Goal: Navigation & Orientation: Find specific page/section

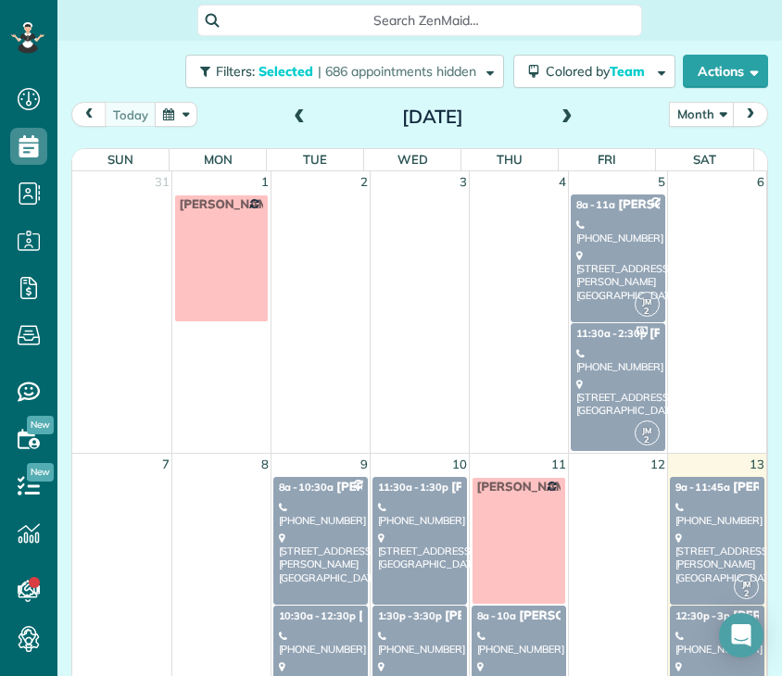
scroll to position [270, 0]
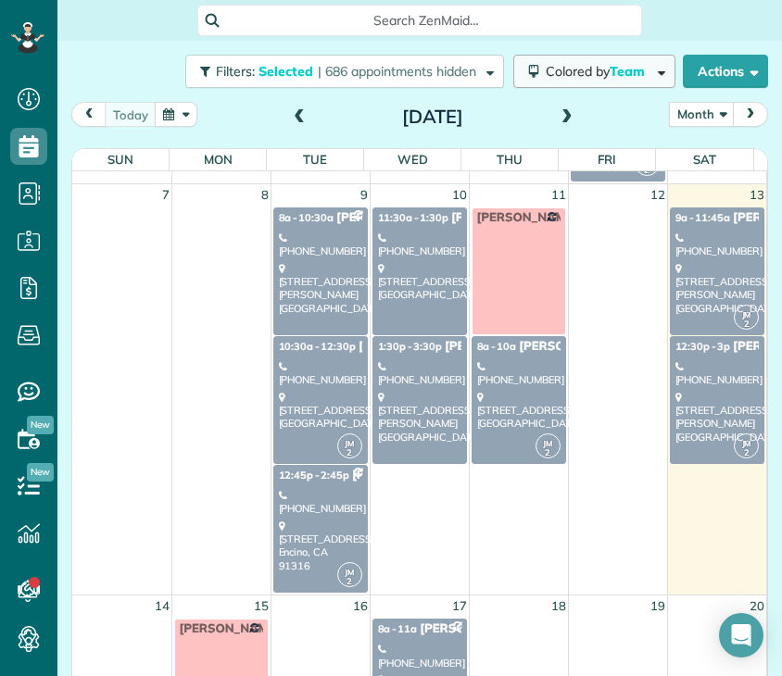
click at [597, 79] on button "Colored by Team" at bounding box center [594, 71] width 162 height 33
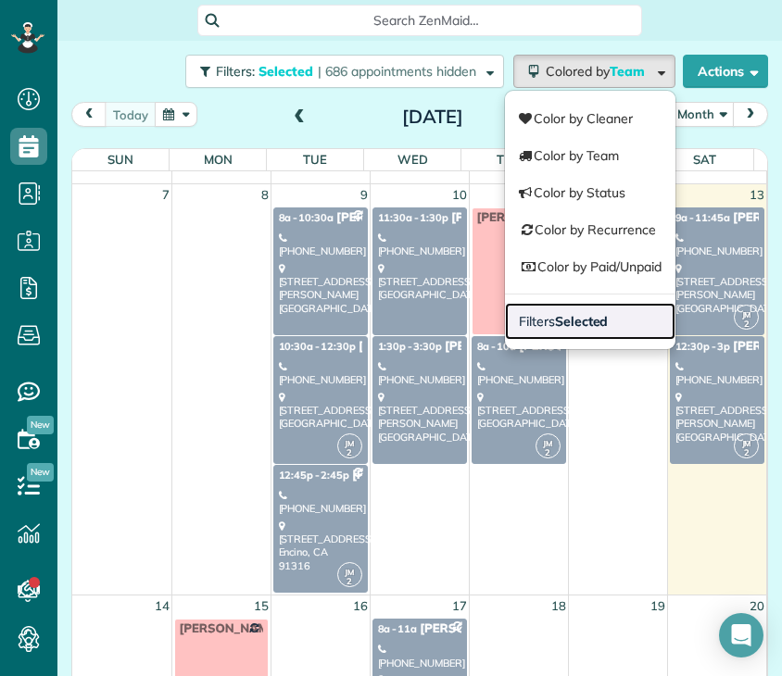
click at [555, 316] on strong "Selected" at bounding box center [582, 321] width 54 height 17
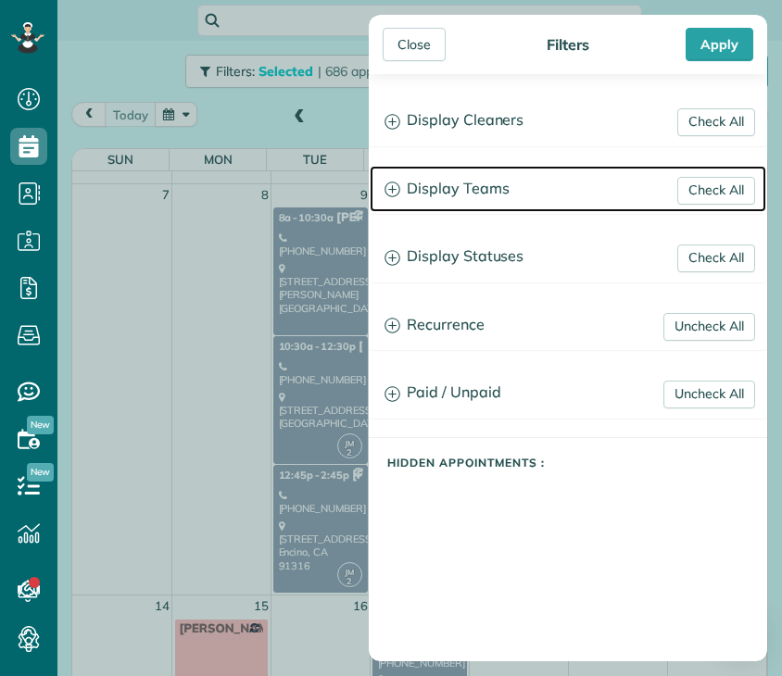
click at [472, 190] on h3 "Display Teams" at bounding box center [568, 189] width 397 height 47
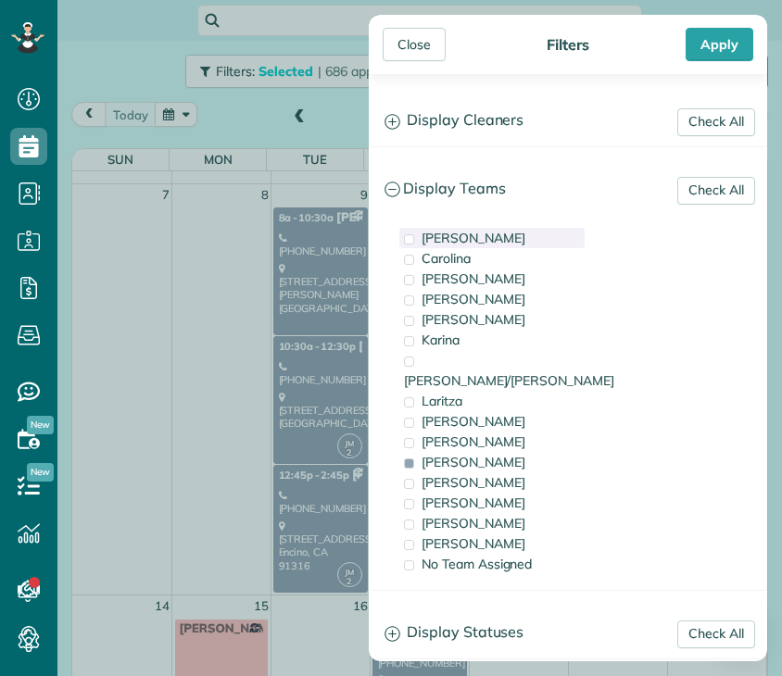
click at [451, 233] on span "[PERSON_NAME]" at bounding box center [474, 238] width 104 height 17
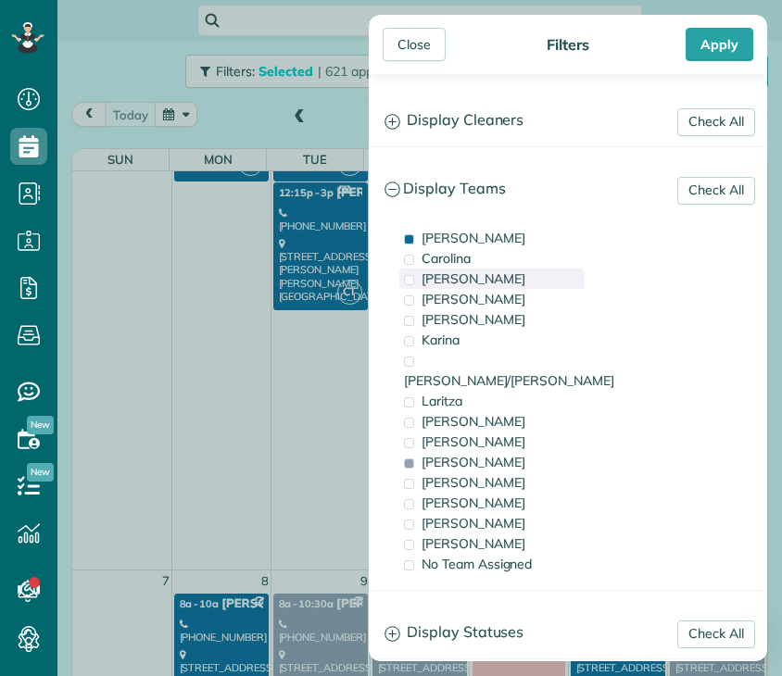
scroll to position [0, 0]
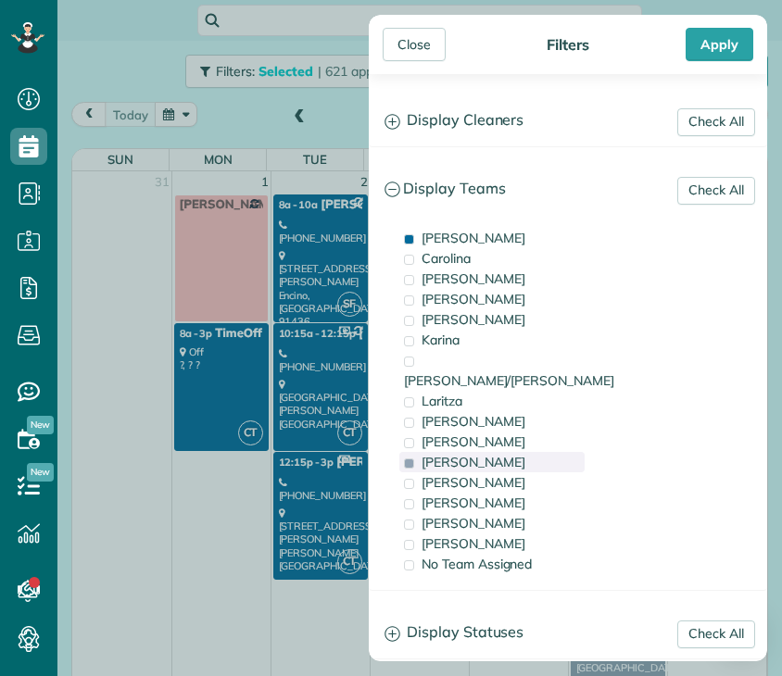
click at [477, 452] on div "[PERSON_NAME]" at bounding box center [491, 462] width 185 height 20
click at [445, 454] on span "[PERSON_NAME]" at bounding box center [474, 462] width 104 height 17
click at [408, 48] on div "Close" at bounding box center [414, 44] width 63 height 33
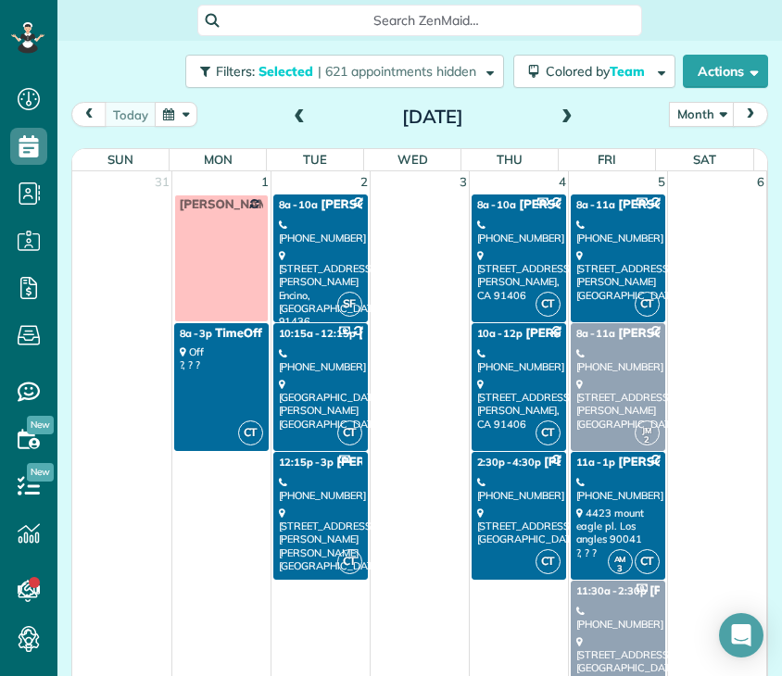
click at [333, 356] on div "[PHONE_NUMBER]" at bounding box center [320, 360] width 83 height 27
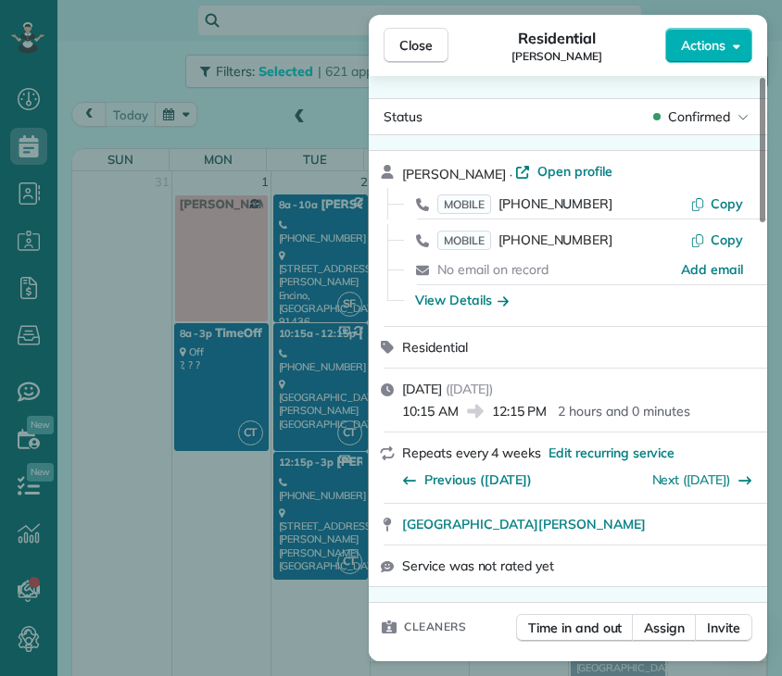
click at [240, 101] on div "Close Residential [PERSON_NAME] Actions Status Confirmed [PERSON_NAME] · Open p…" at bounding box center [391, 338] width 782 height 676
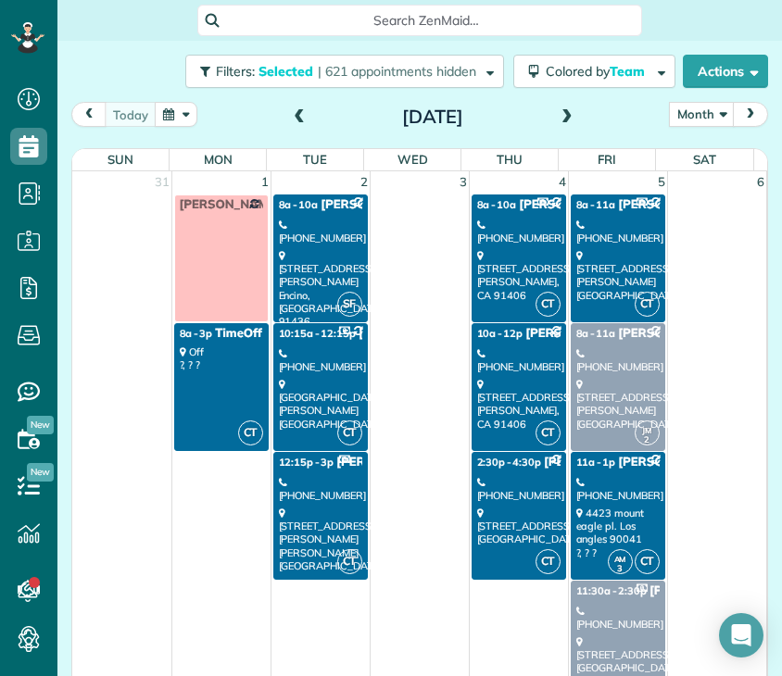
click at [240, 101] on div "Filters: Selected | 621 appointments hidden Colored by Team Color by Cleaner Co…" at bounding box center [419, 71] width 725 height 61
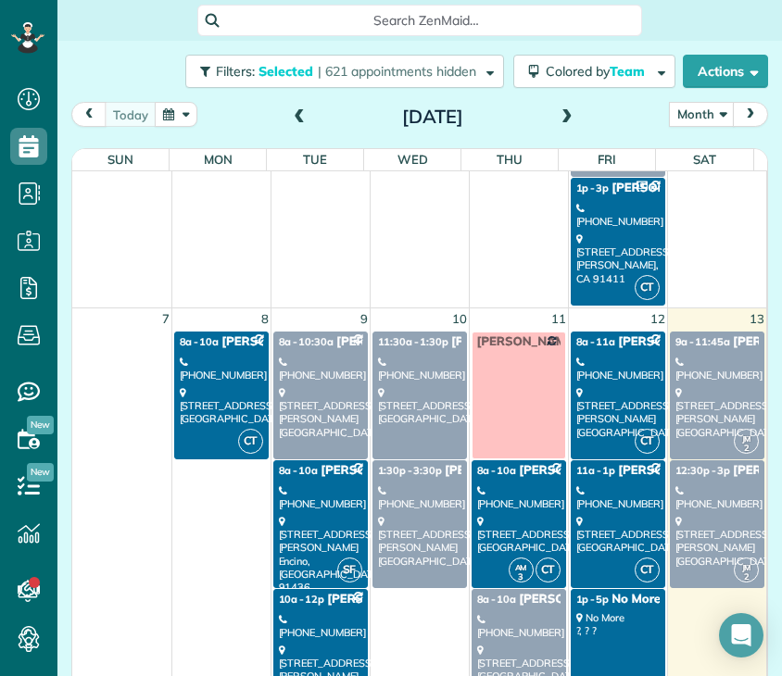
scroll to position [544, 0]
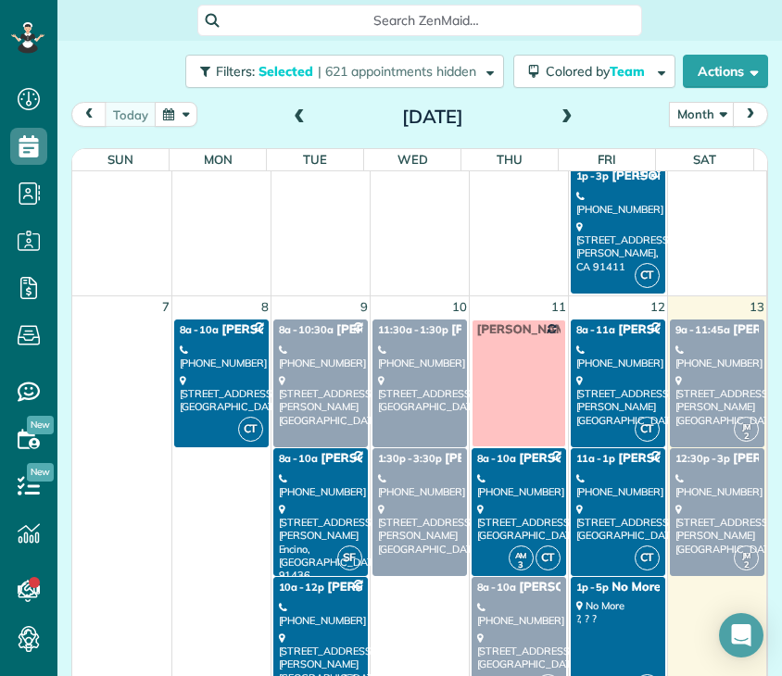
click at [221, 346] on div "[PHONE_NUMBER]" at bounding box center [221, 357] width 83 height 27
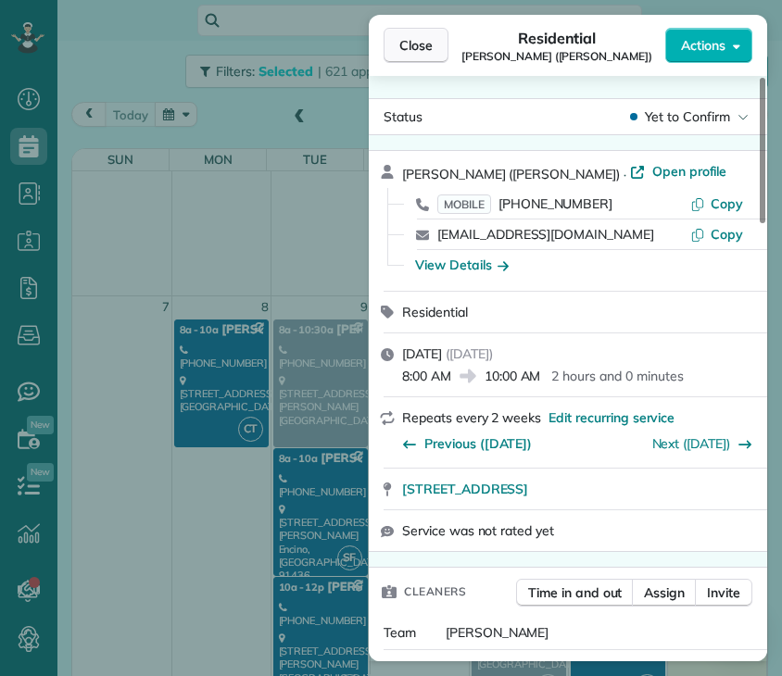
click at [426, 38] on span "Close" at bounding box center [415, 45] width 33 height 19
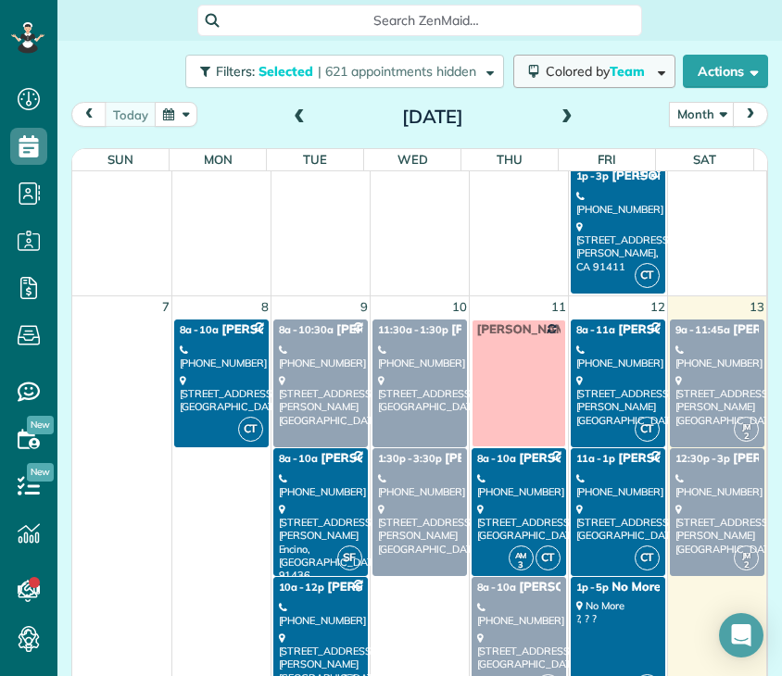
click at [541, 81] on button "Colored by Team" at bounding box center [594, 71] width 162 height 33
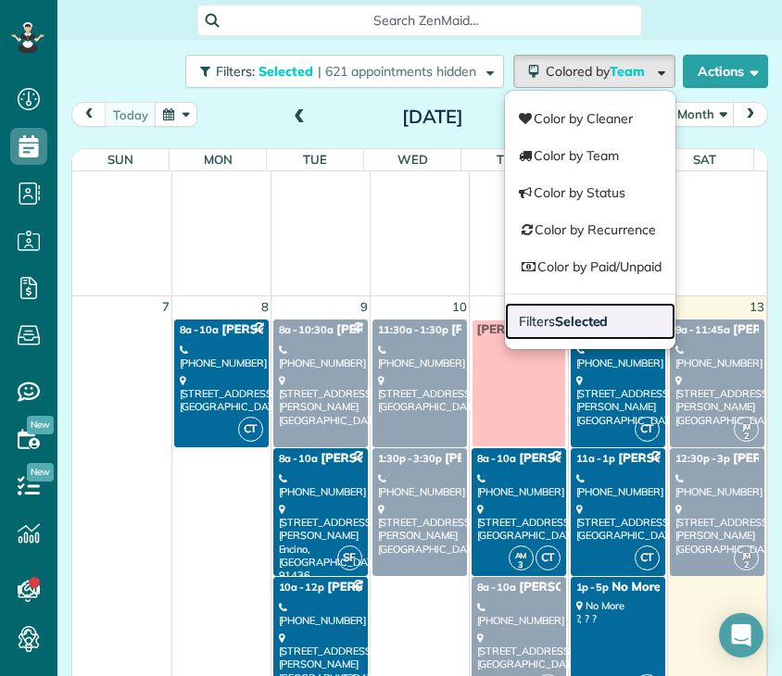
click at [535, 322] on span "Filters Selected" at bounding box center [563, 321] width 89 height 17
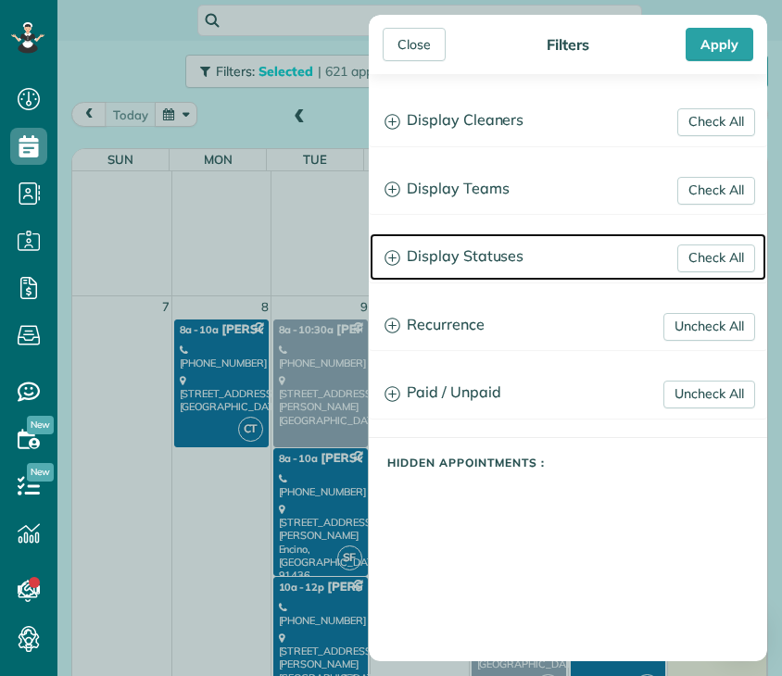
click at [507, 253] on h3 "Display Statuses" at bounding box center [568, 256] width 397 height 47
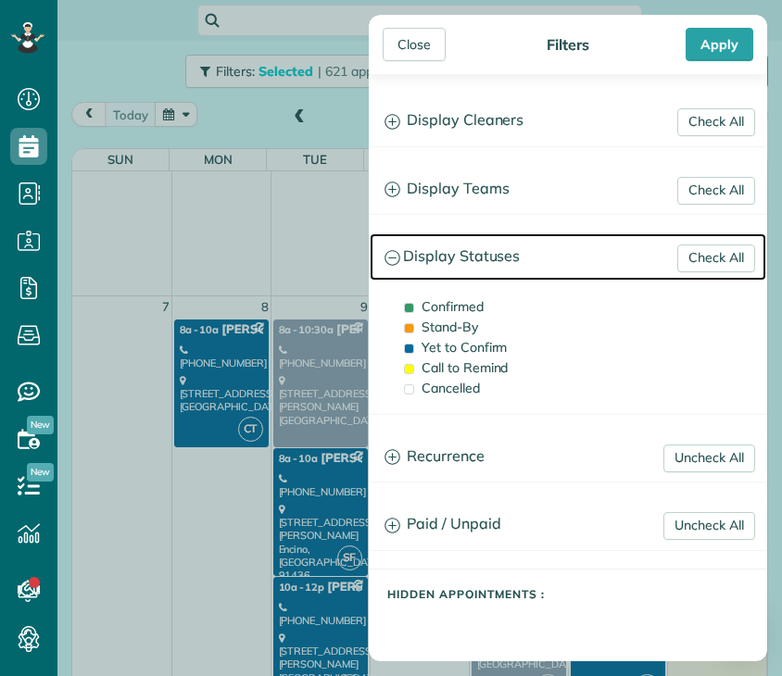
click at [507, 253] on h3 "Display Statuses" at bounding box center [568, 256] width 397 height 47
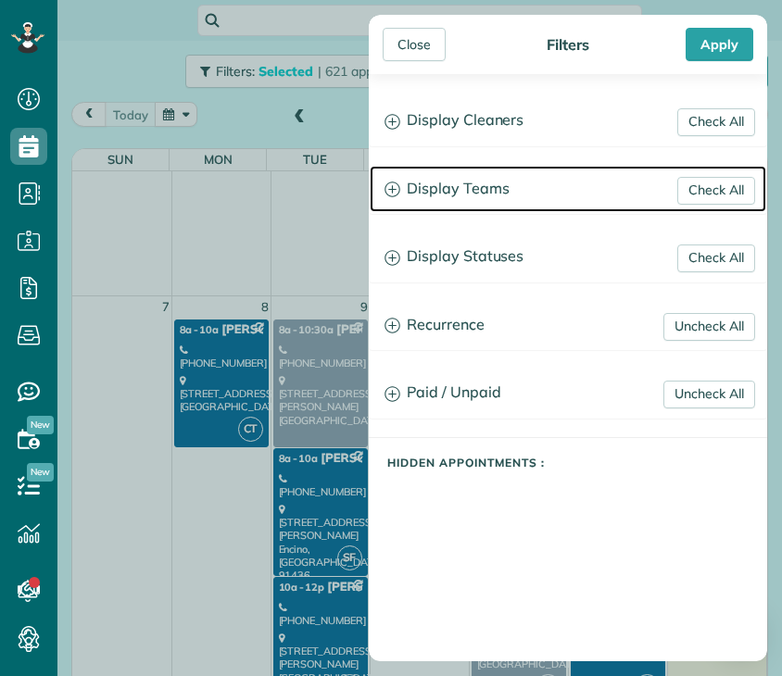
click at [510, 172] on h3 "Display Teams" at bounding box center [568, 189] width 397 height 47
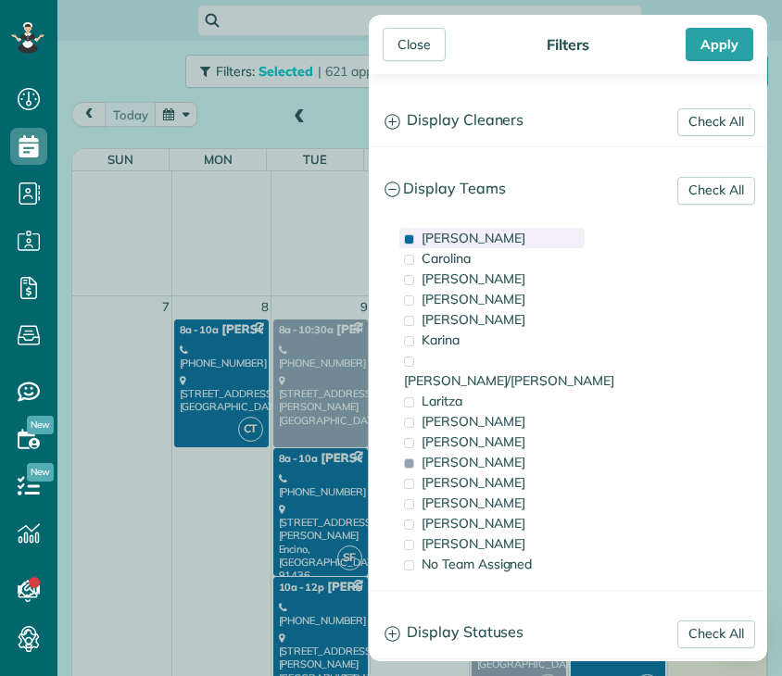
click at [448, 238] on span "[PERSON_NAME]" at bounding box center [474, 238] width 104 height 17
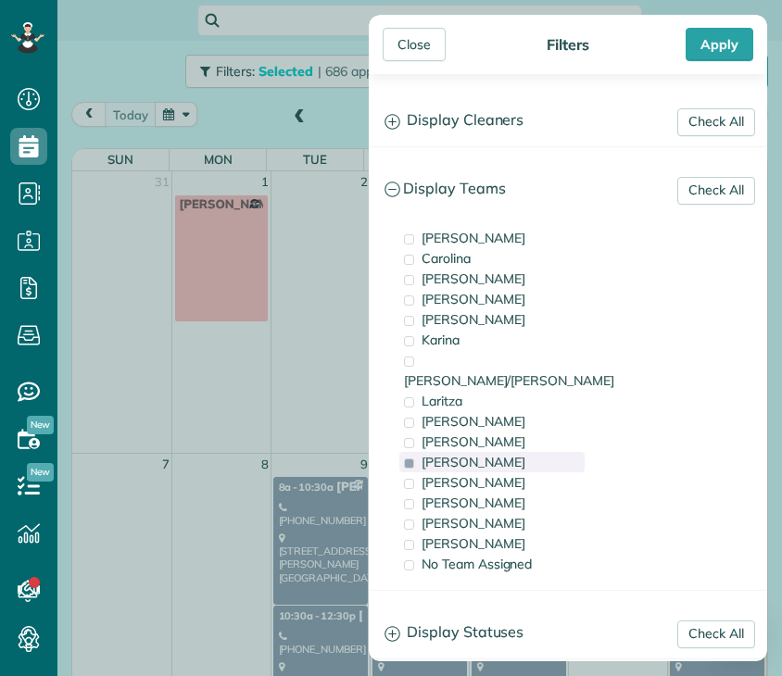
click at [430, 454] on span "[PERSON_NAME]" at bounding box center [474, 462] width 104 height 17
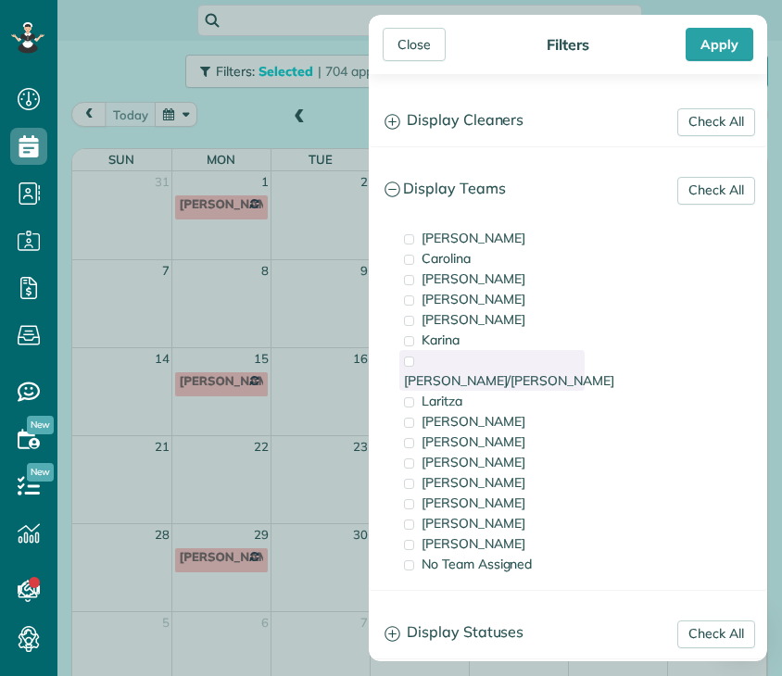
click at [451, 372] on span "[PERSON_NAME]/[PERSON_NAME]" at bounding box center [509, 380] width 210 height 17
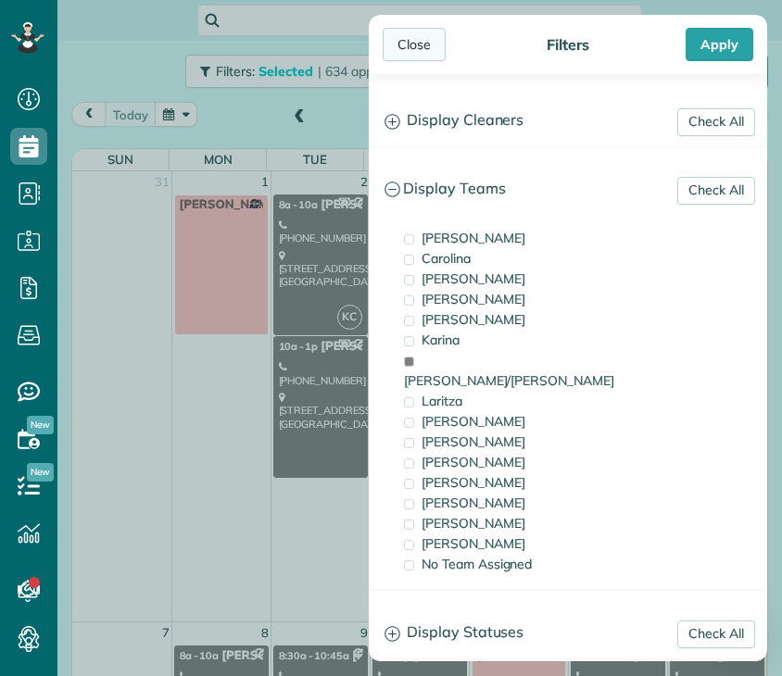
click at [416, 38] on div "Close" at bounding box center [414, 44] width 63 height 33
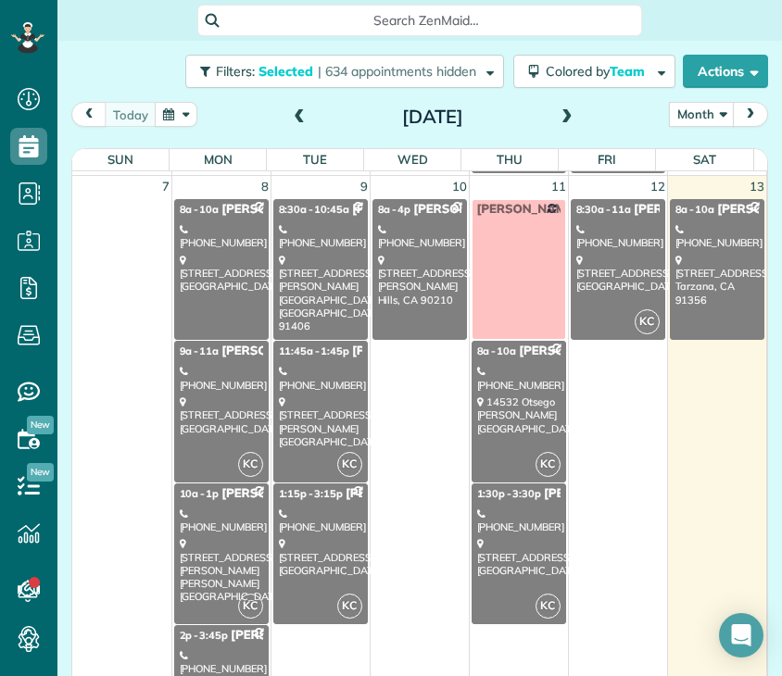
scroll to position [452, 0]
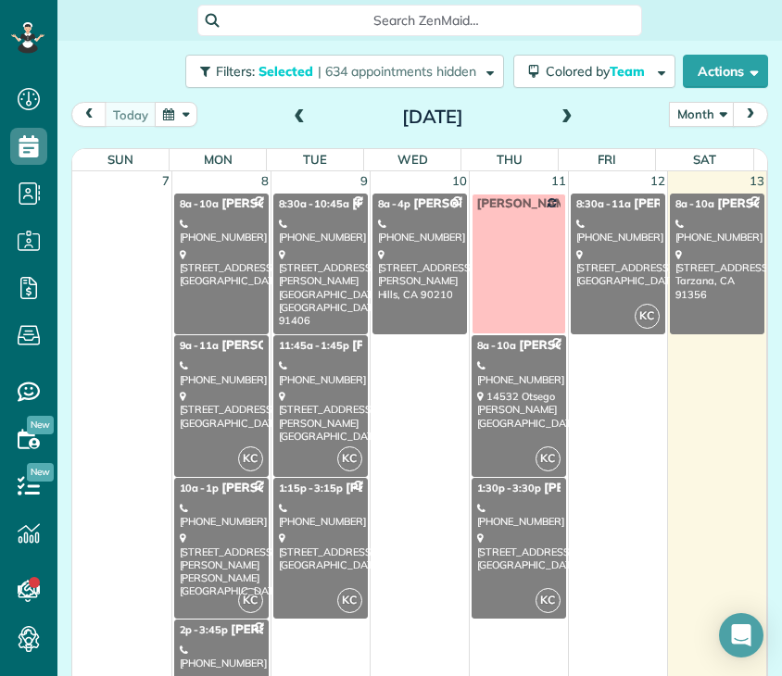
click at [230, 409] on div "[STREET_ADDRESS]" at bounding box center [221, 410] width 83 height 40
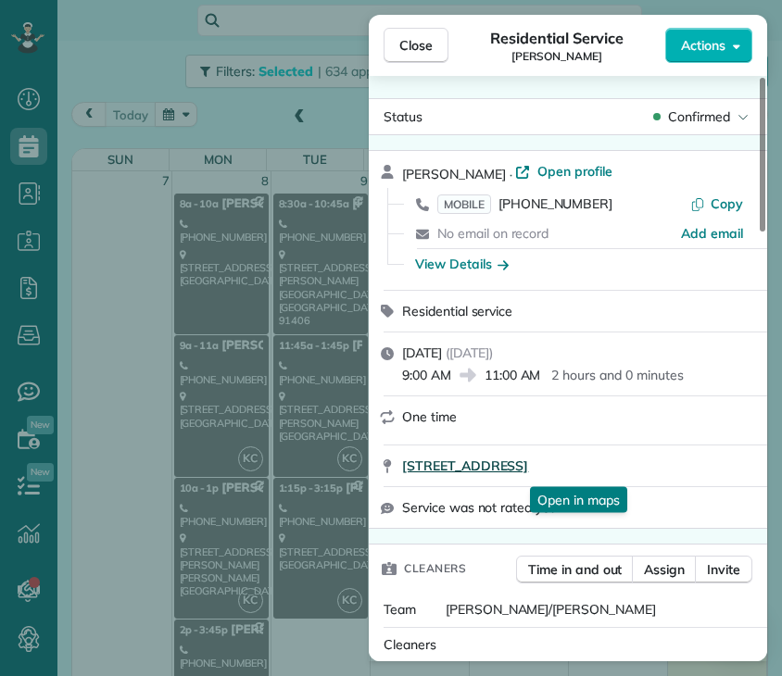
click at [528, 465] on span "[STREET_ADDRESS]" at bounding box center [465, 466] width 126 height 19
click at [437, 49] on button "Close" at bounding box center [416, 45] width 65 height 35
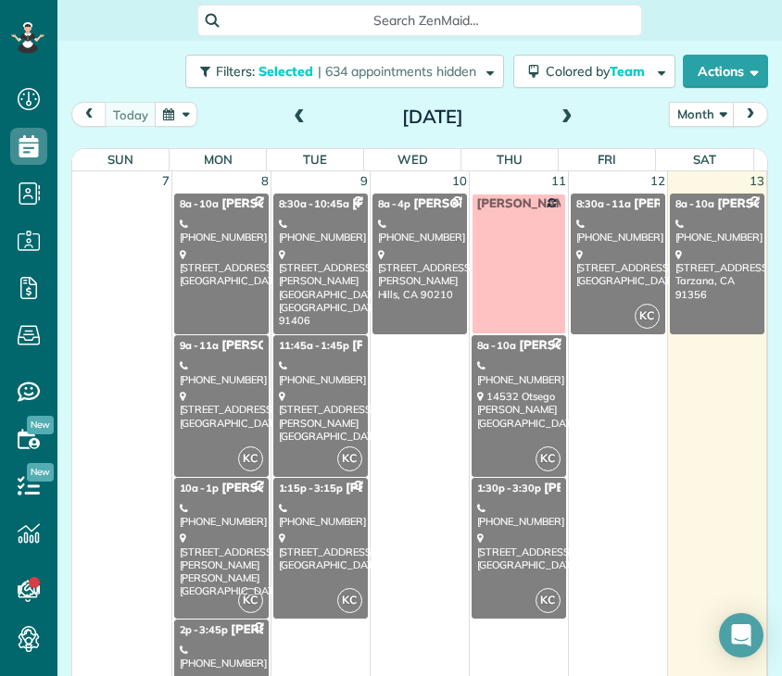
click at [219, 503] on div "[PHONE_NUMBER]" at bounding box center [221, 515] width 83 height 27
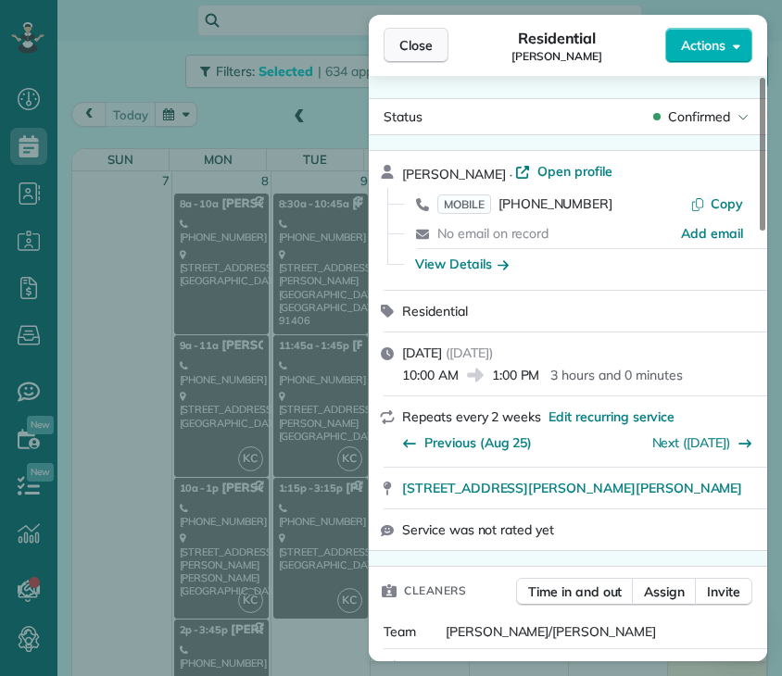
click at [426, 47] on span "Close" at bounding box center [415, 45] width 33 height 19
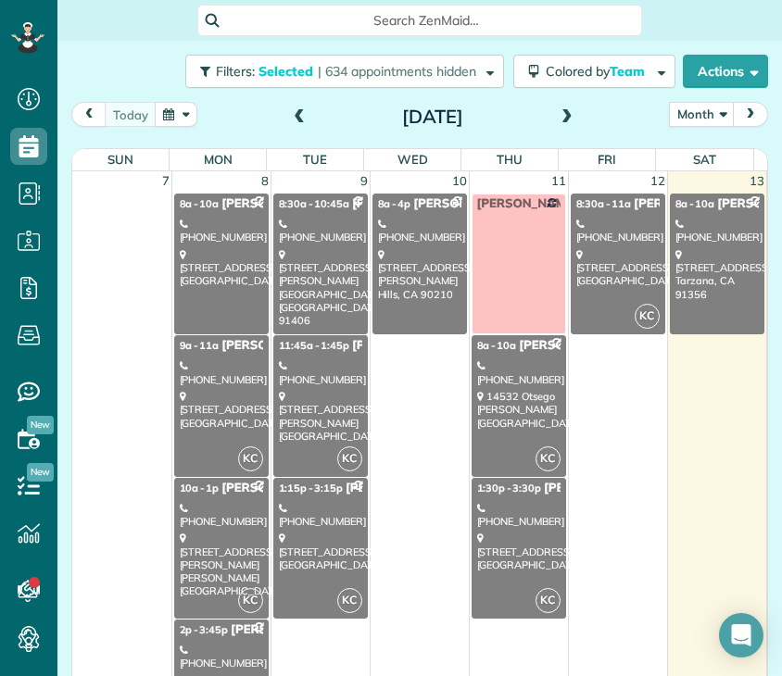
click at [426, 47] on span "Close" at bounding box center [415, 45] width 33 height 19
click at [322, 238] on div "[PHONE_NUMBER]" at bounding box center [320, 231] width 83 height 27
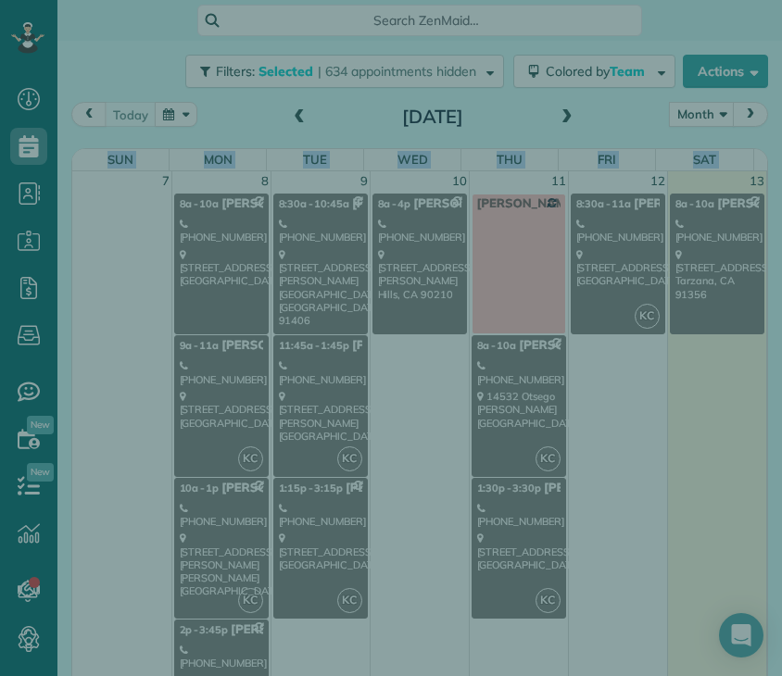
click at [322, 238] on div at bounding box center [391, 338] width 782 height 676
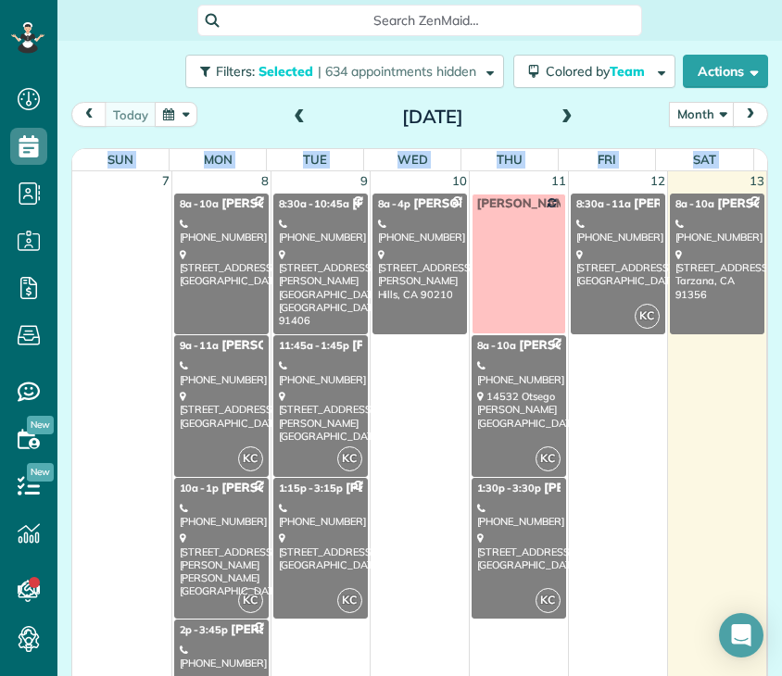
click at [322, 238] on div "[PHONE_NUMBER]" at bounding box center [320, 231] width 83 height 27
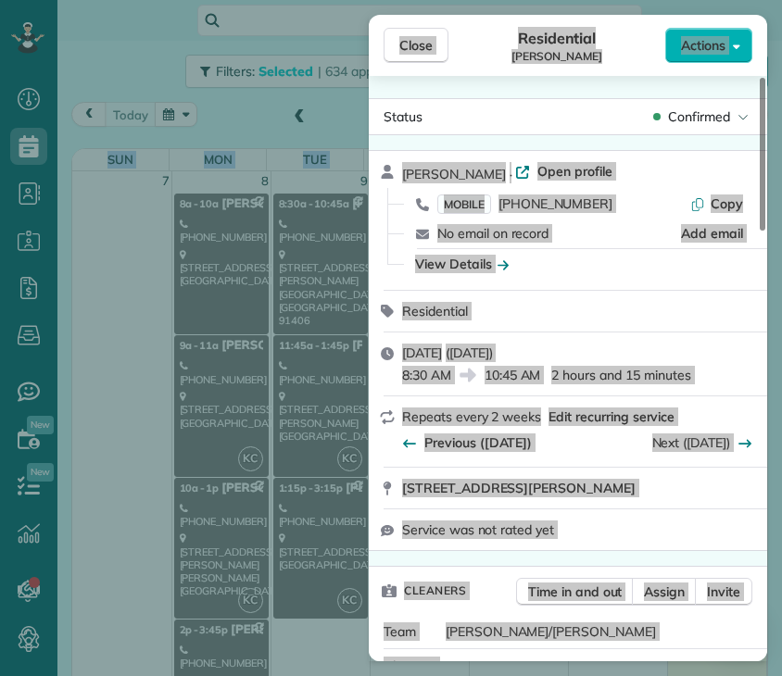
click at [452, 132] on div "Status Confirmed" at bounding box center [568, 116] width 398 height 37
click at [495, 498] on span "[STREET_ADDRESS][PERSON_NAME]" at bounding box center [518, 488] width 233 height 19
click at [435, 46] on button "Close" at bounding box center [416, 45] width 65 height 35
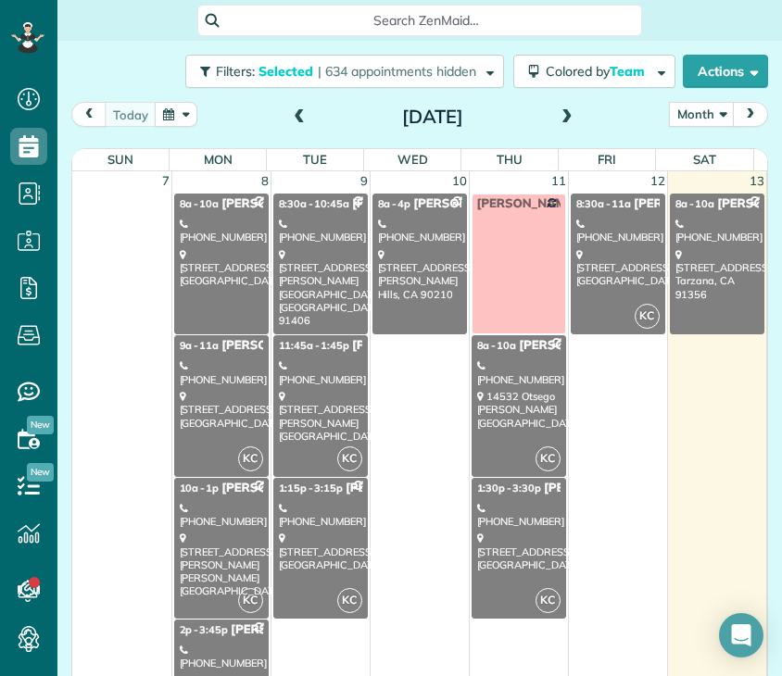
click at [314, 390] on div "[STREET_ADDRESS][PERSON_NAME]" at bounding box center [320, 416] width 83 height 53
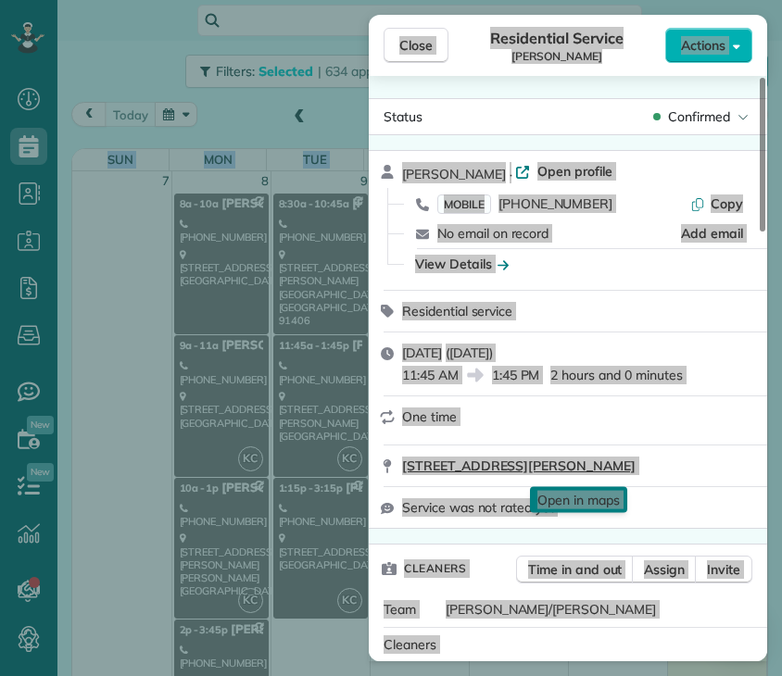
click at [548, 461] on span "[STREET_ADDRESS][PERSON_NAME]" at bounding box center [518, 466] width 233 height 19
click at [304, 515] on div "Close Residential Service [PERSON_NAME] Actions Status Confirmed [PERSON_NAME] …" at bounding box center [391, 338] width 782 height 676
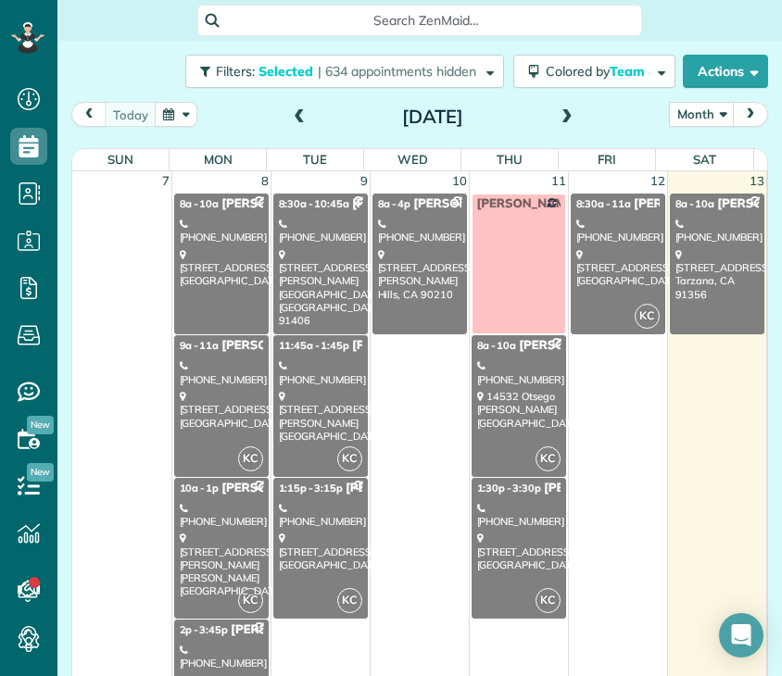
click at [304, 515] on div "[PHONE_NUMBER]" at bounding box center [320, 515] width 83 height 27
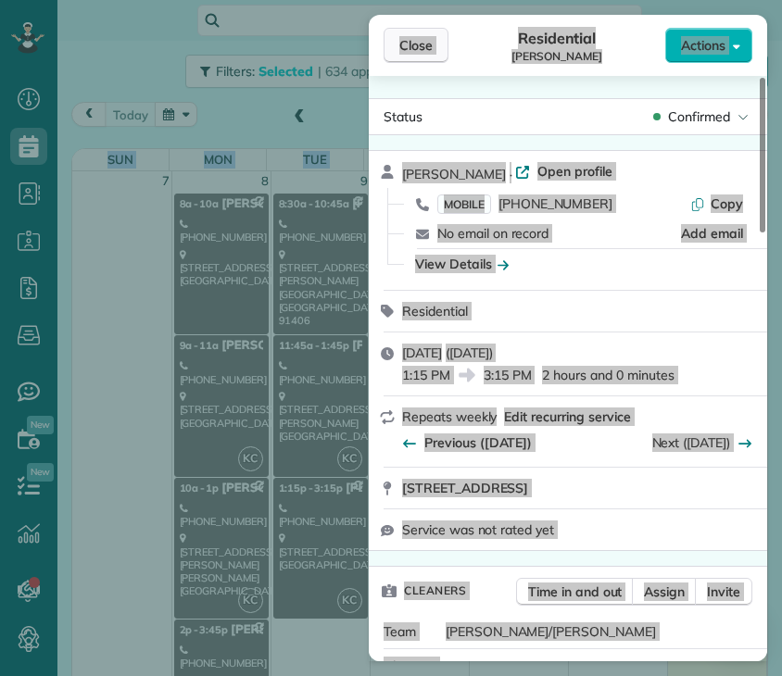
click at [413, 53] on span "Close" at bounding box center [415, 45] width 33 height 19
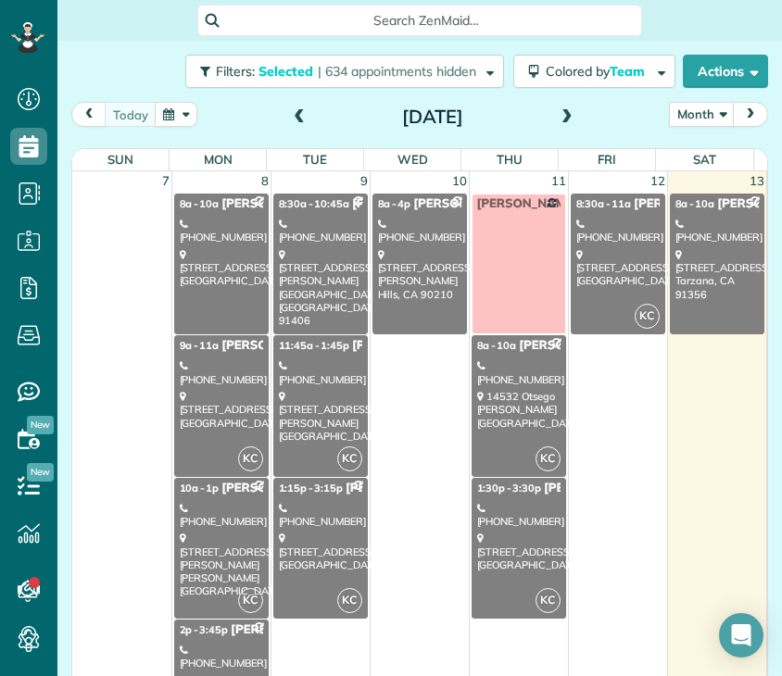
click at [603, 248] on div "[STREET_ADDRESS]" at bounding box center [617, 268] width 83 height 40
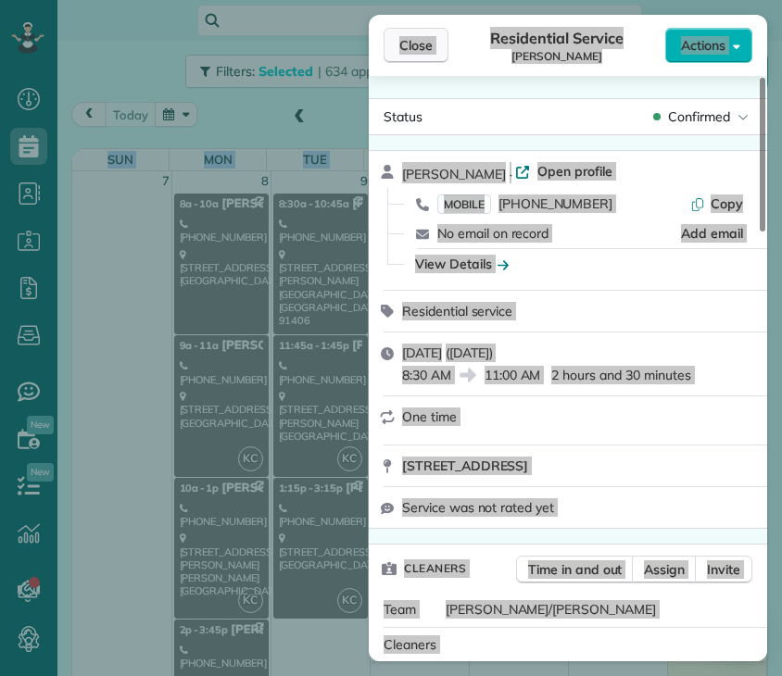
click at [397, 37] on button "Close" at bounding box center [416, 45] width 65 height 35
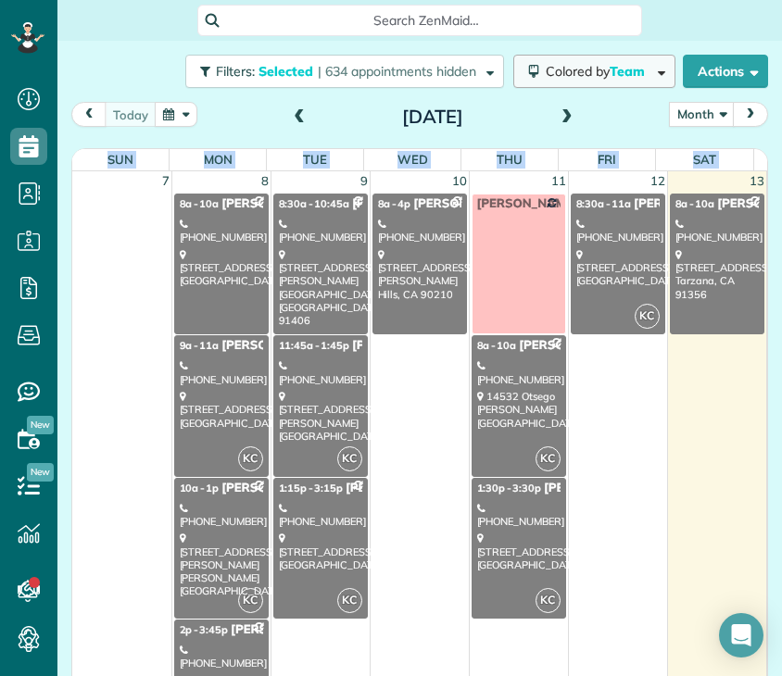
click at [546, 68] on span "Colored by Team" at bounding box center [599, 71] width 106 height 17
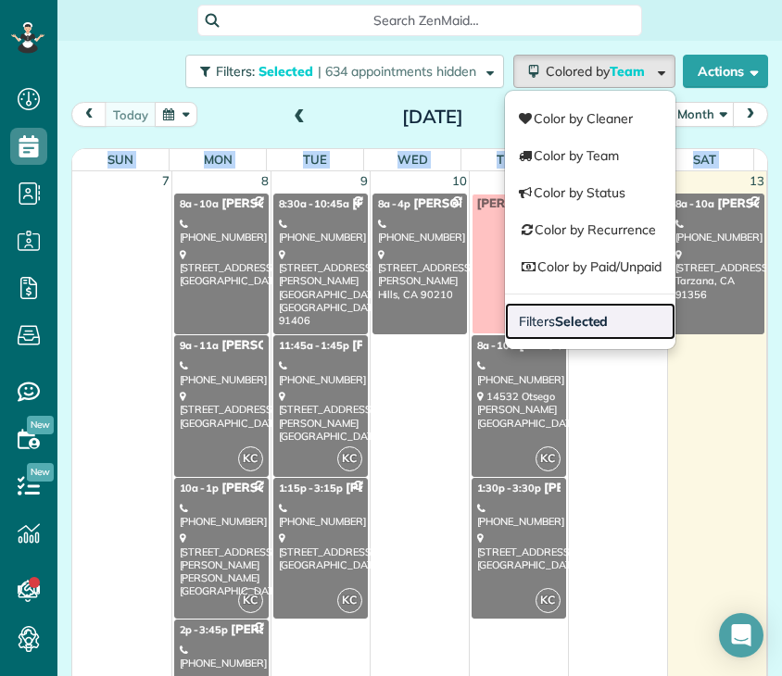
click at [554, 309] on link "Filters Selected" at bounding box center [590, 321] width 170 height 37
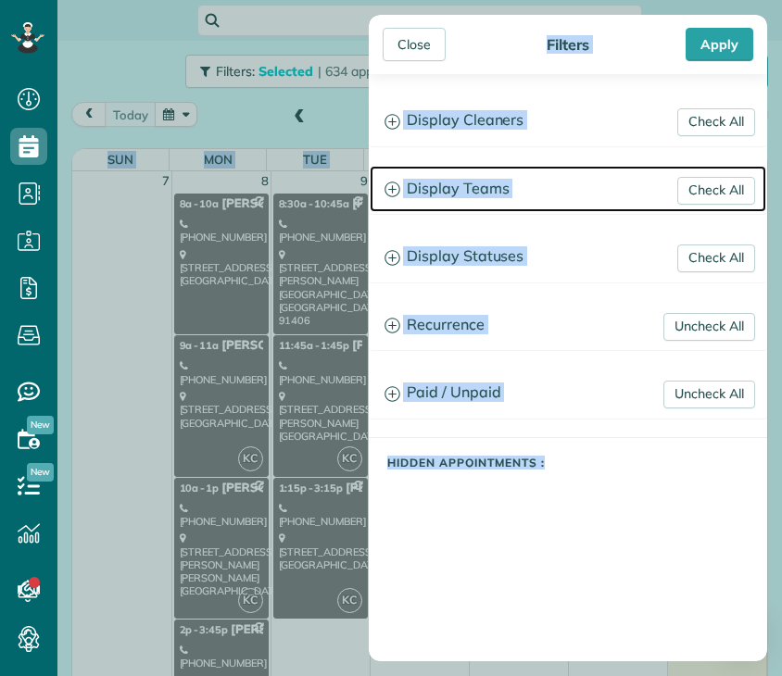
click at [469, 185] on h3 "Display Teams" at bounding box center [568, 189] width 397 height 47
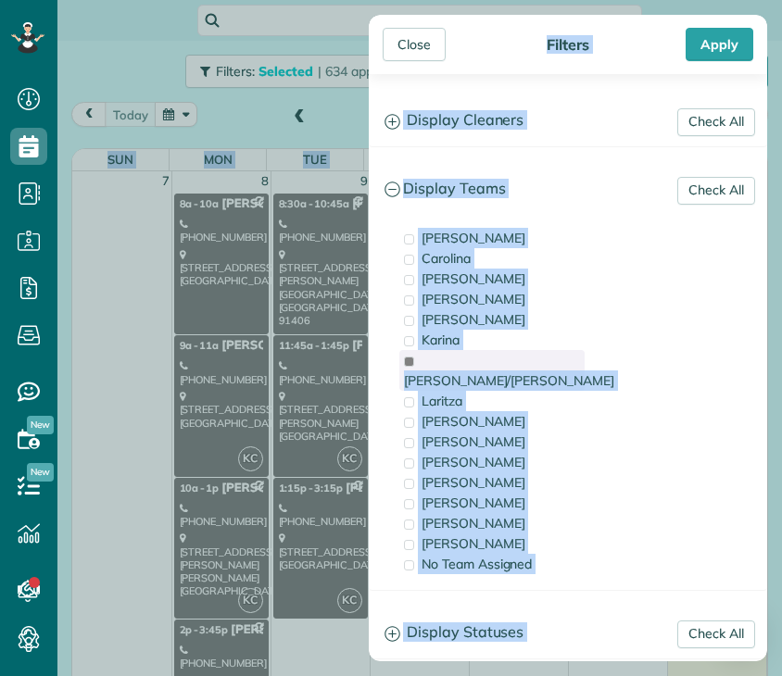
click at [462, 372] on span "[PERSON_NAME]/[PERSON_NAME]" at bounding box center [509, 380] width 210 height 17
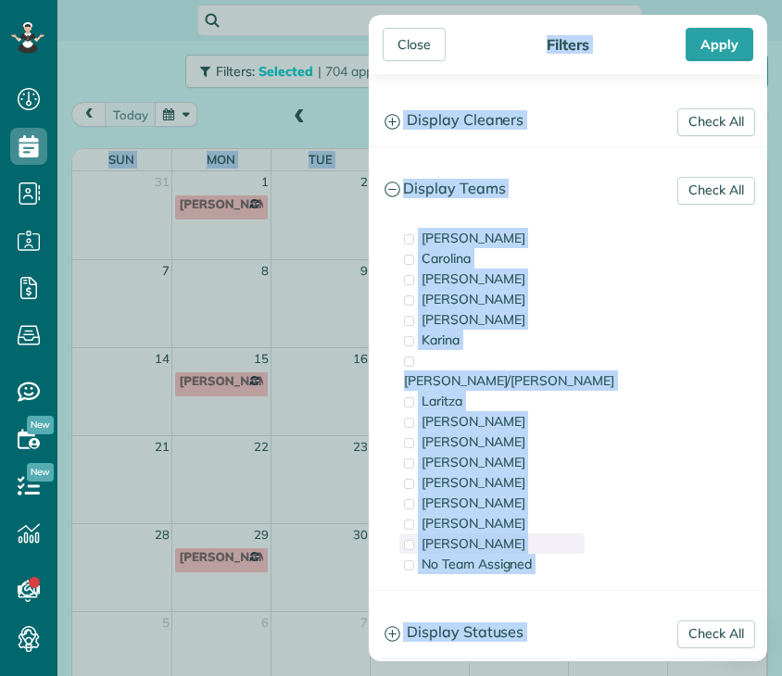
click at [434, 536] on span "[PERSON_NAME]" at bounding box center [474, 544] width 104 height 17
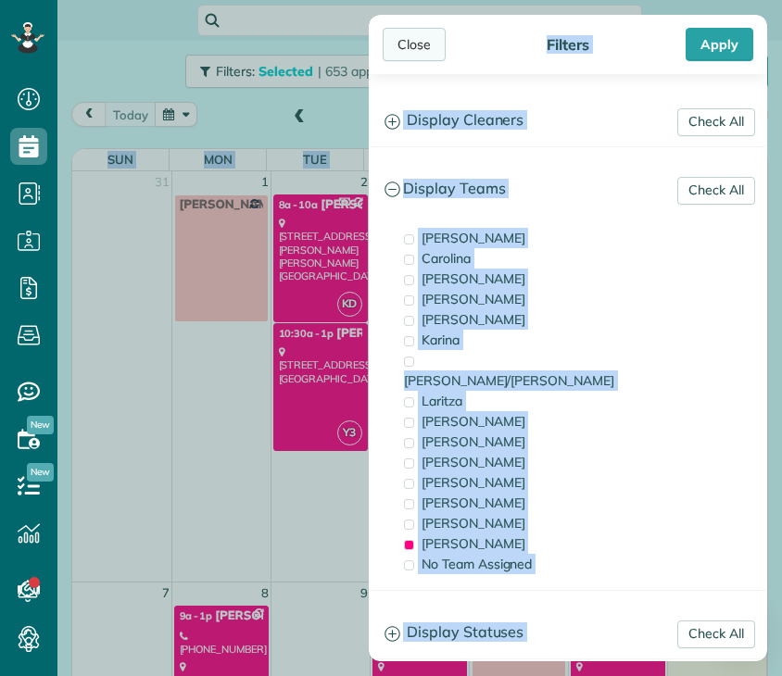
click at [419, 46] on div "Close" at bounding box center [414, 44] width 63 height 33
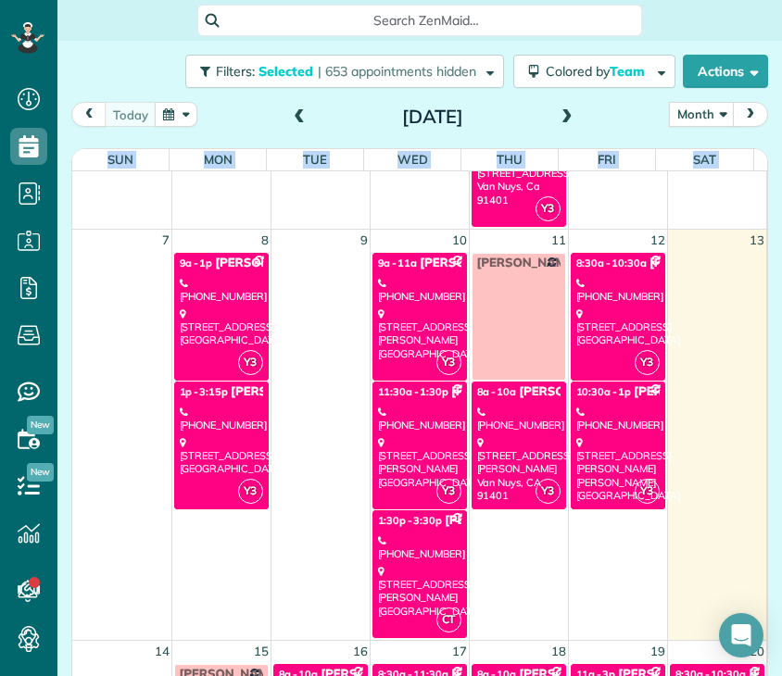
scroll to position [381, 0]
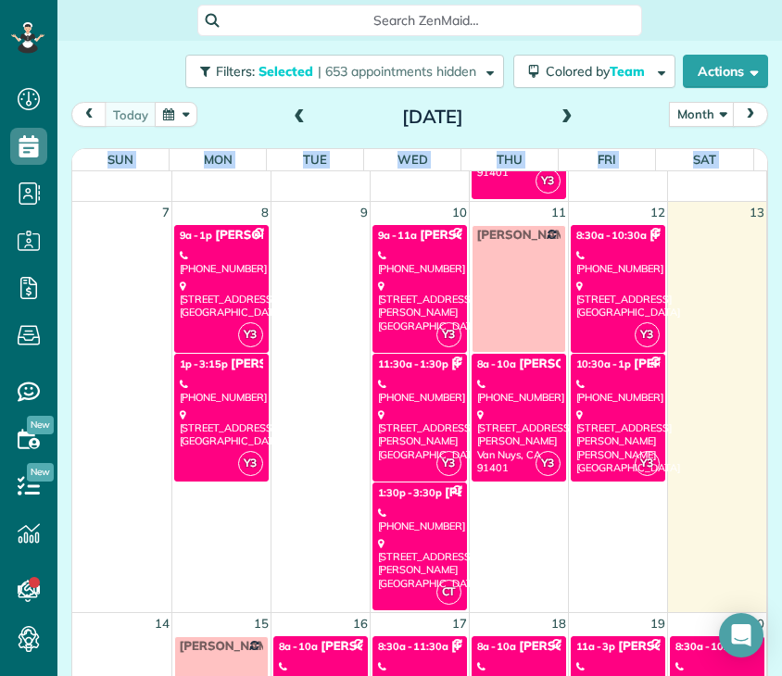
click at [410, 519] on div "[PHONE_NUMBER]" at bounding box center [419, 520] width 83 height 27
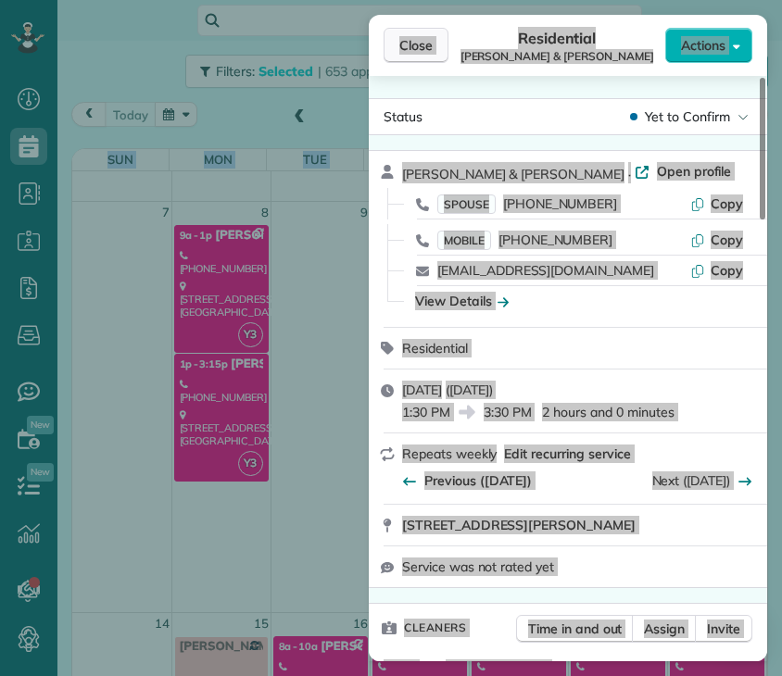
click at [410, 34] on button "Close" at bounding box center [416, 45] width 65 height 35
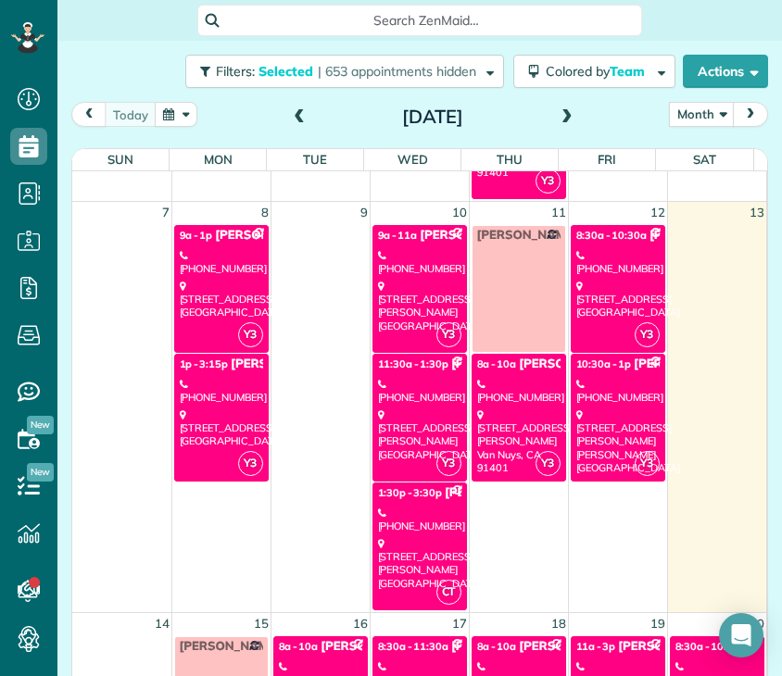
click at [437, 283] on div "[STREET_ADDRESS][PERSON_NAME]" at bounding box center [419, 306] width 83 height 53
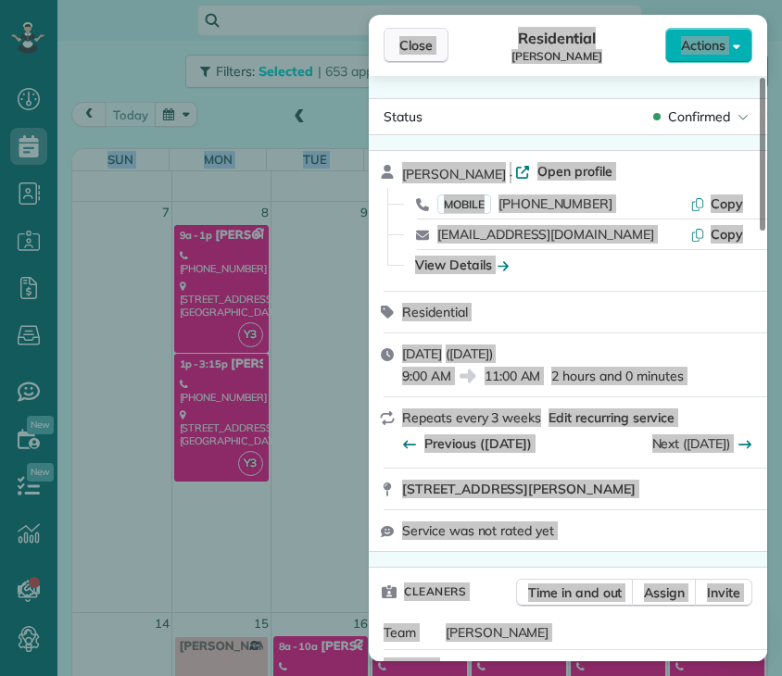
click at [441, 46] on button "Close" at bounding box center [416, 45] width 65 height 35
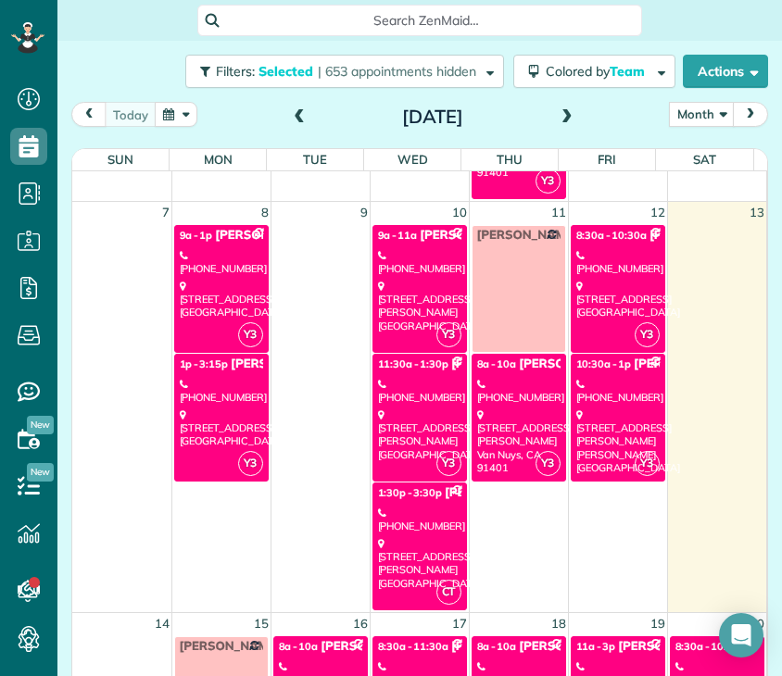
click at [486, 394] on div "[PHONE_NUMBER]" at bounding box center [518, 391] width 83 height 27
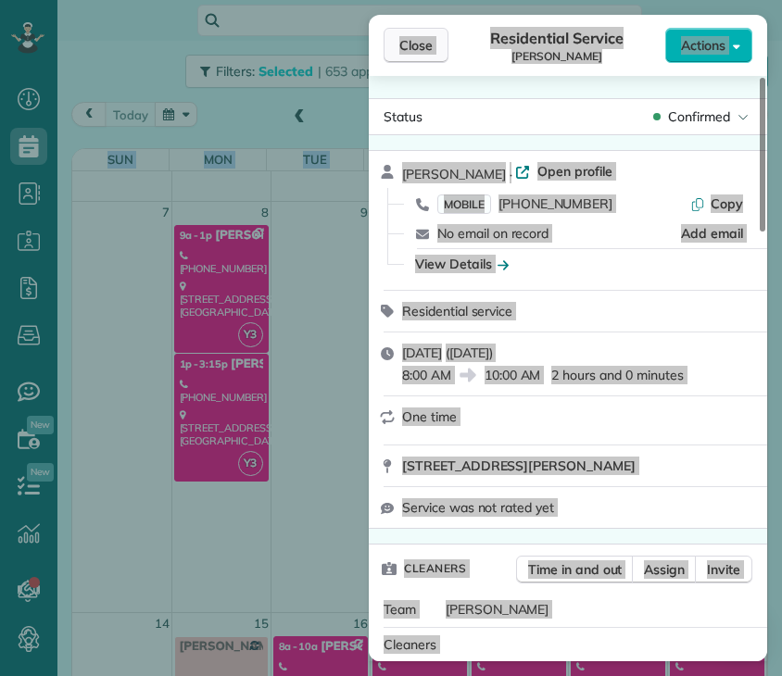
click at [425, 42] on span "Close" at bounding box center [415, 45] width 33 height 19
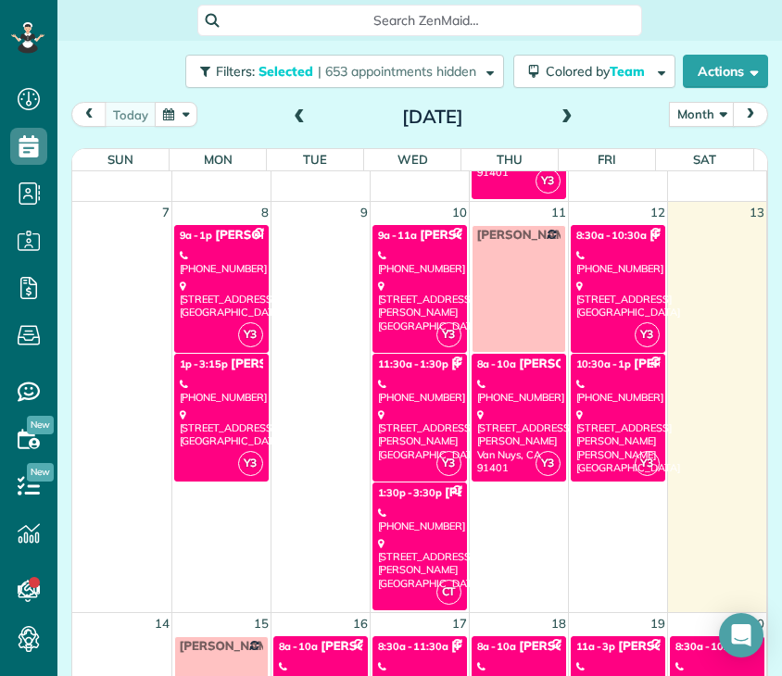
click at [589, 312] on div "[STREET_ADDRESS]" at bounding box center [617, 300] width 83 height 40
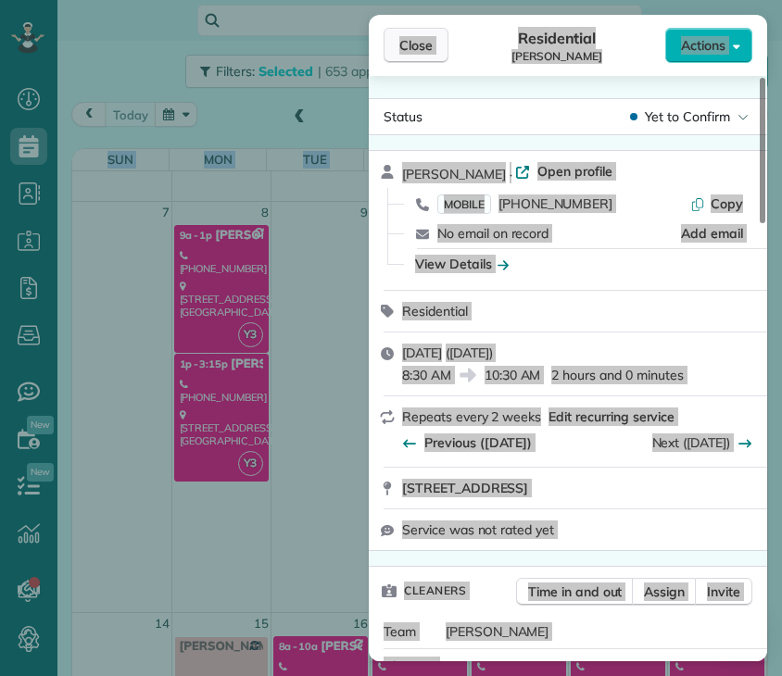
click at [425, 51] on span "Close" at bounding box center [415, 45] width 33 height 19
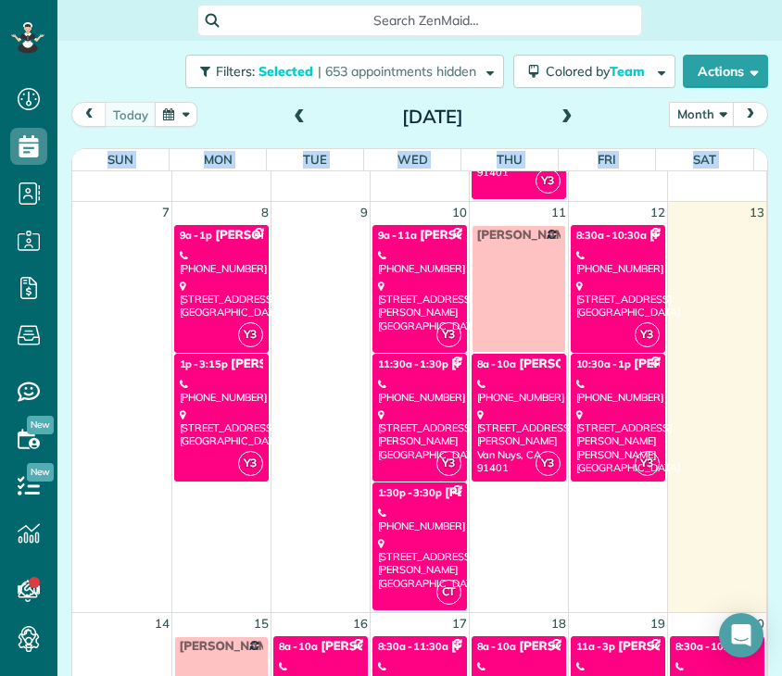
click at [401, 523] on div "[PHONE_NUMBER]" at bounding box center [419, 520] width 83 height 27
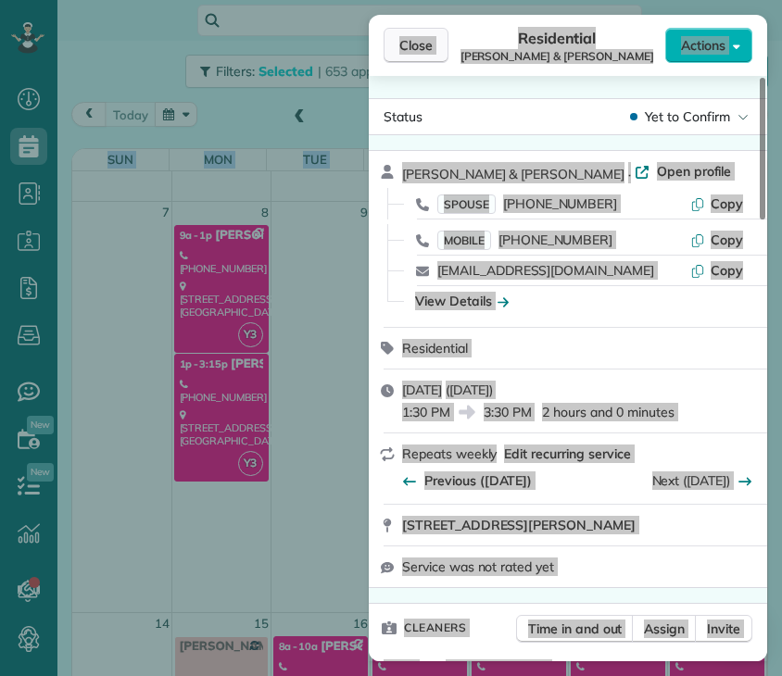
click at [413, 37] on span "Close" at bounding box center [415, 45] width 33 height 19
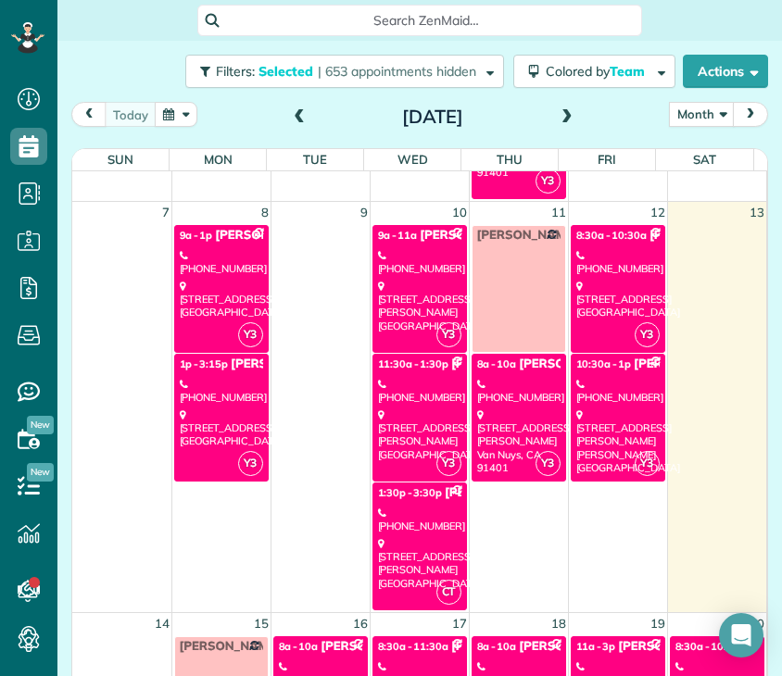
click at [419, 280] on div "[STREET_ADDRESS][PERSON_NAME]" at bounding box center [419, 306] width 83 height 53
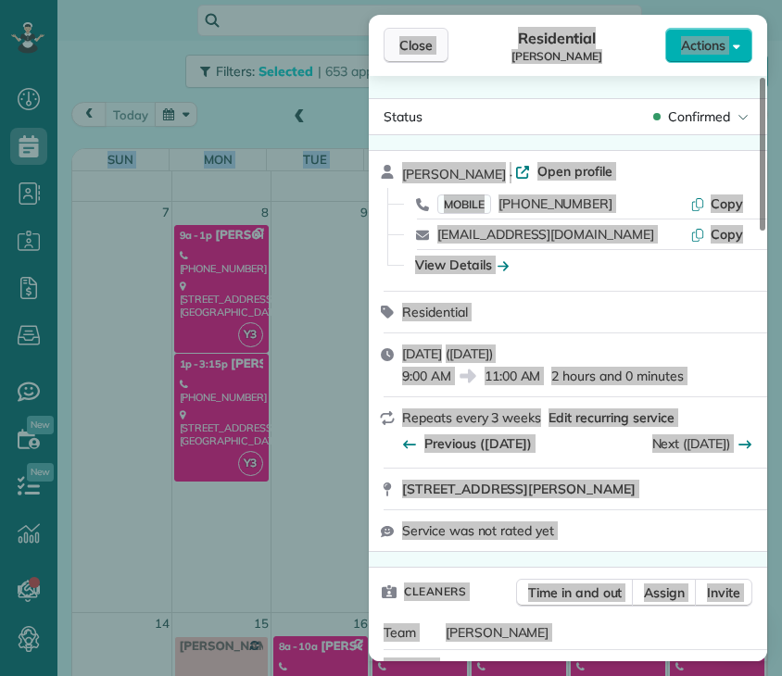
click at [422, 48] on span "Close" at bounding box center [415, 45] width 33 height 19
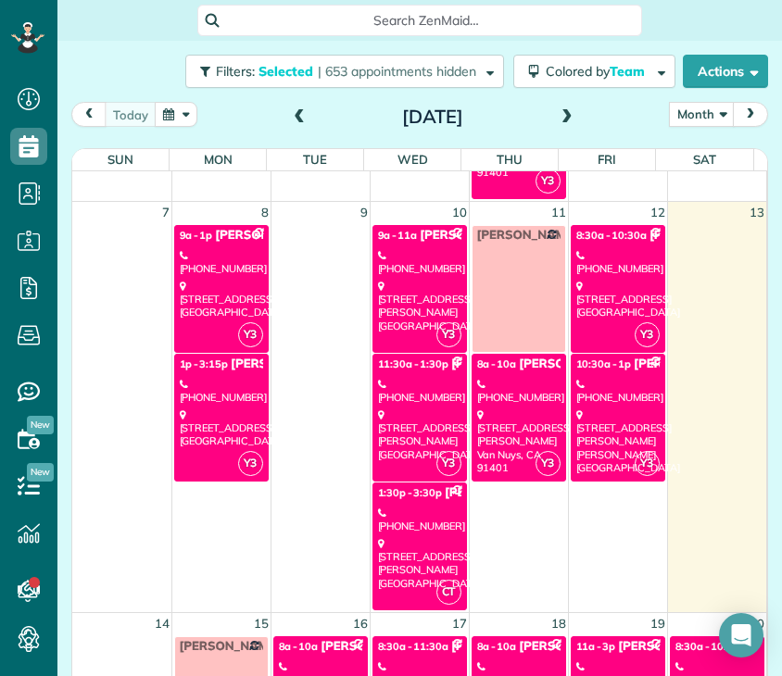
click at [401, 386] on div "[PHONE_NUMBER]" at bounding box center [419, 391] width 83 height 27
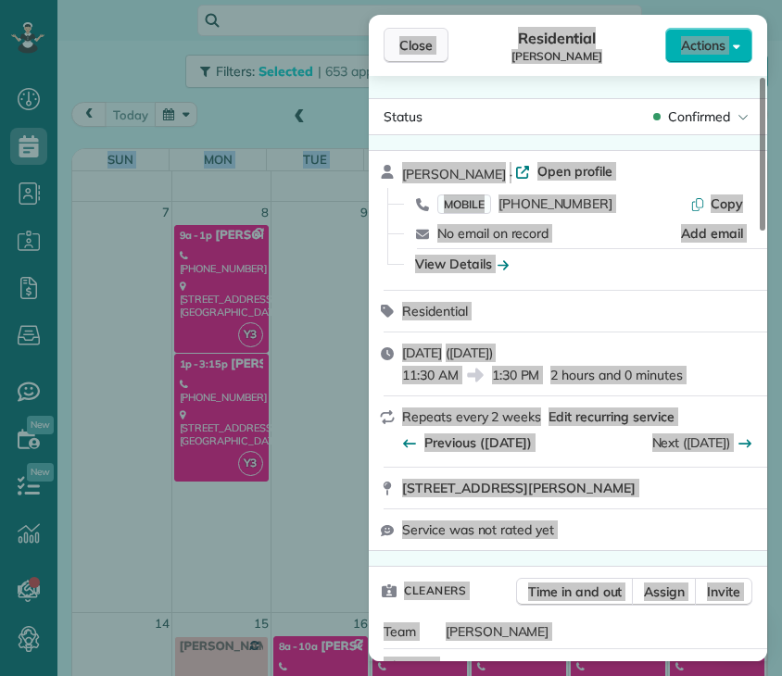
click at [411, 44] on span "Close" at bounding box center [415, 45] width 33 height 19
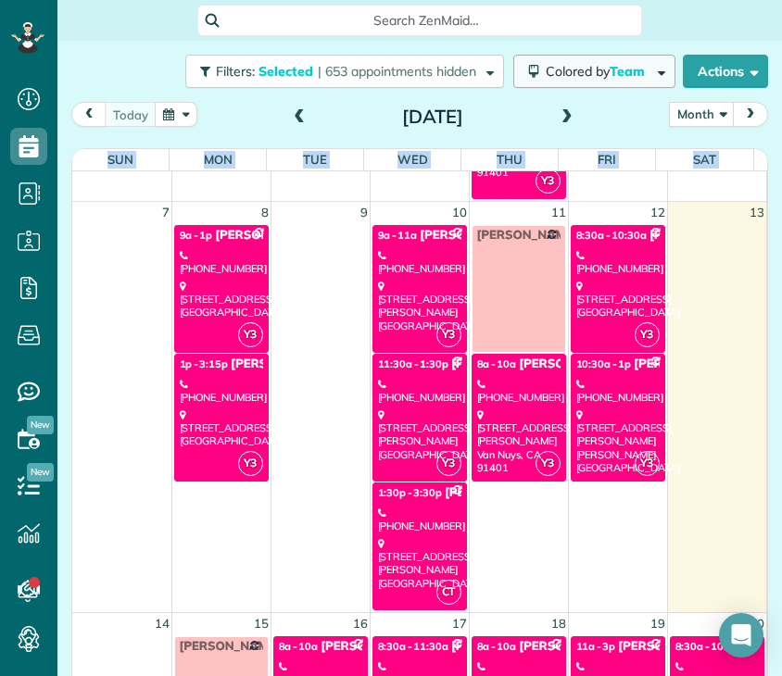
click at [581, 75] on span "Colored by Team" at bounding box center [599, 71] width 106 height 17
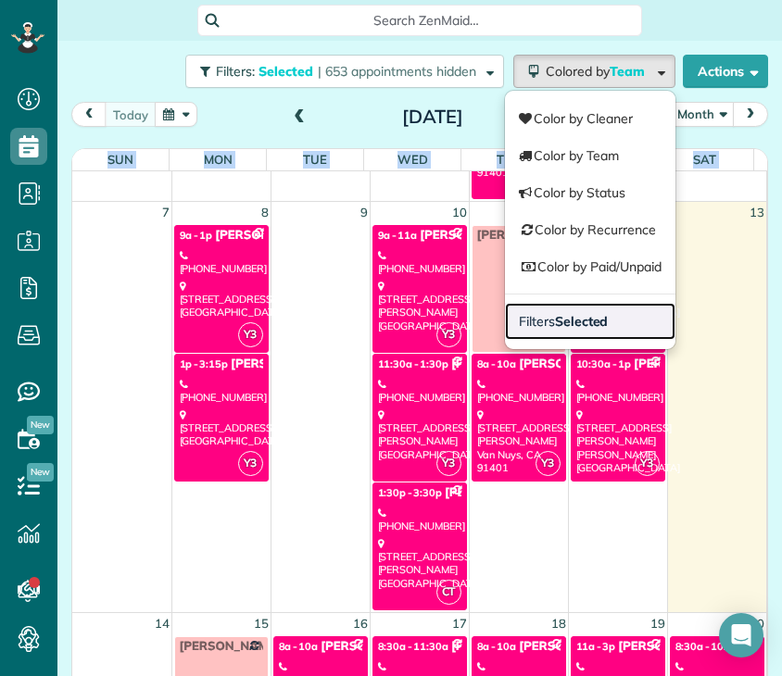
click at [574, 318] on strong "Selected" at bounding box center [582, 321] width 54 height 17
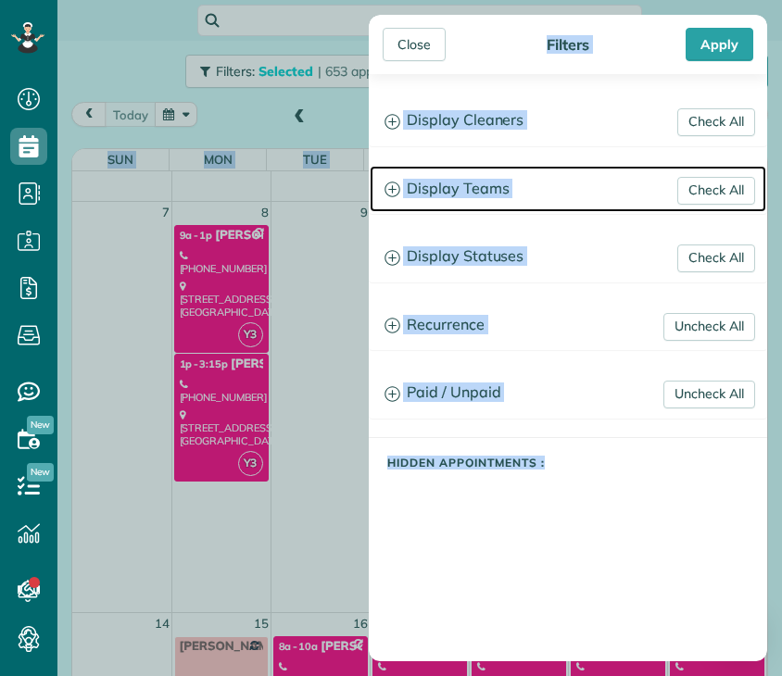
click at [478, 186] on h3 "Display Teams" at bounding box center [568, 189] width 397 height 47
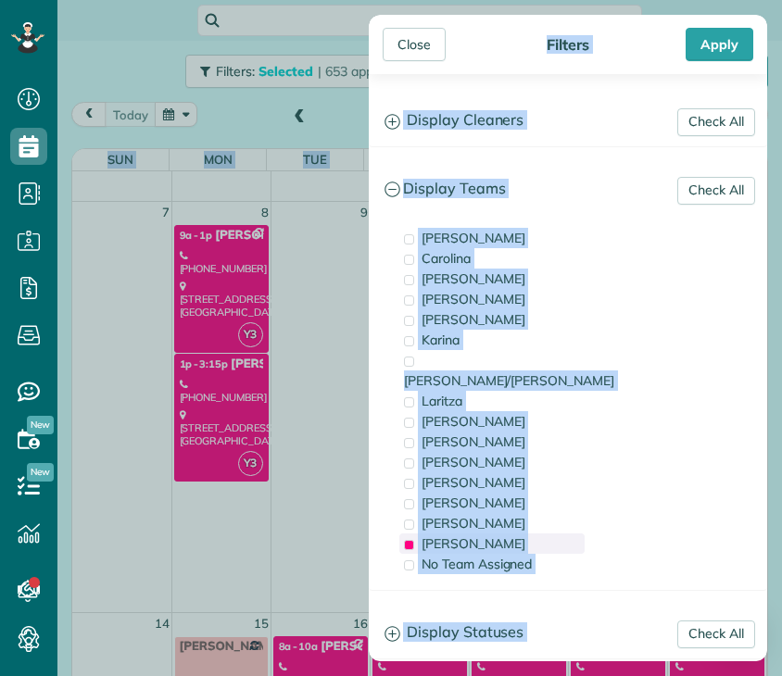
click at [441, 536] on span "[PERSON_NAME]" at bounding box center [474, 544] width 104 height 17
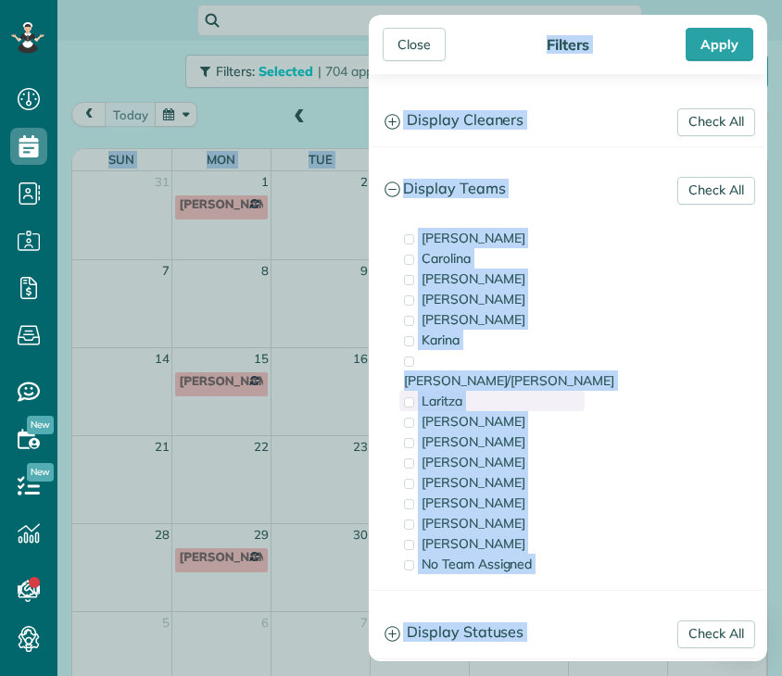
click at [485, 391] on div "Laritza" at bounding box center [491, 401] width 185 height 20
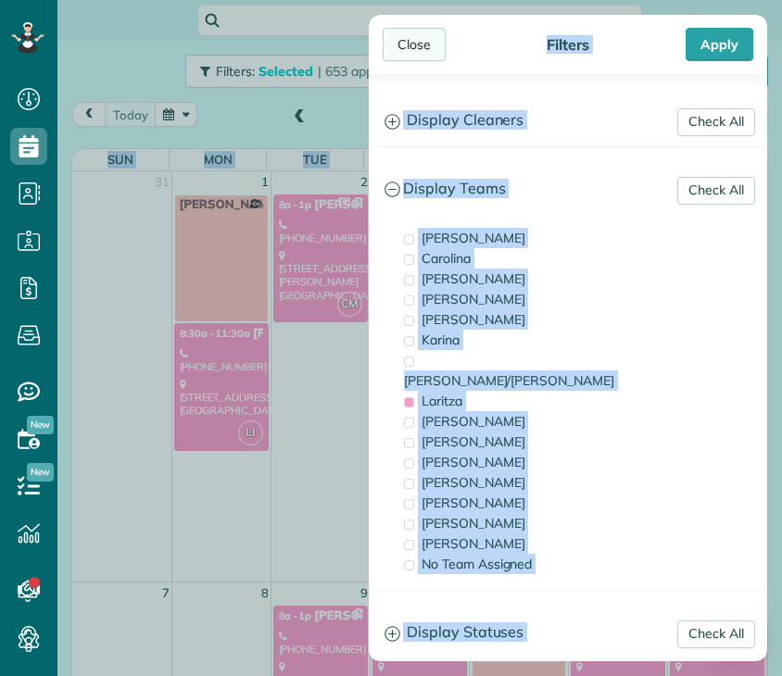
click at [415, 47] on div "Close" at bounding box center [414, 44] width 63 height 33
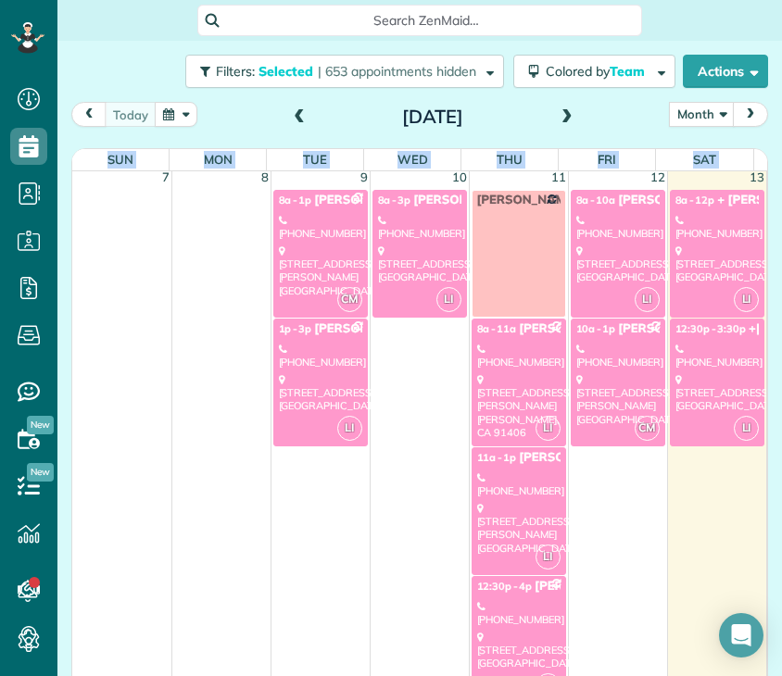
scroll to position [422, 0]
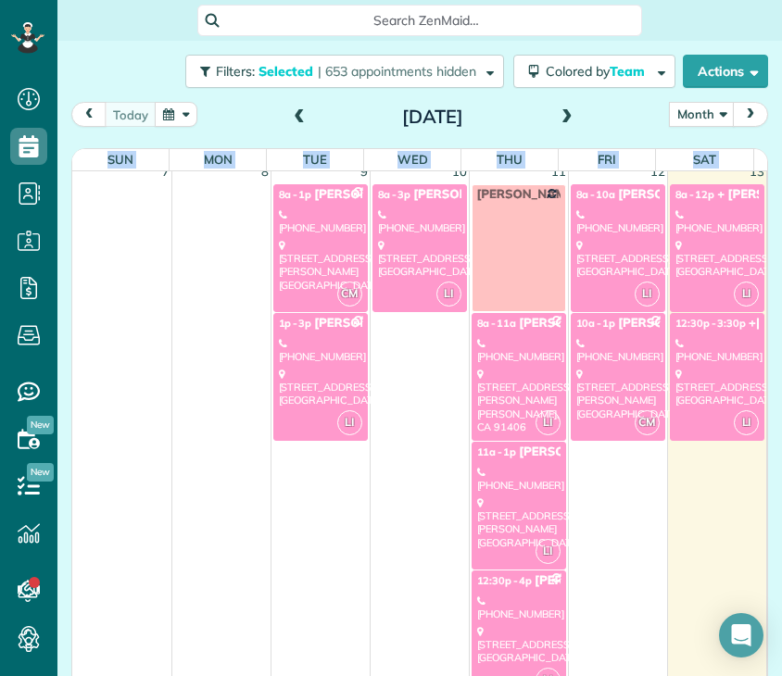
click at [409, 278] on div "[STREET_ADDRESS]" at bounding box center [419, 259] width 83 height 40
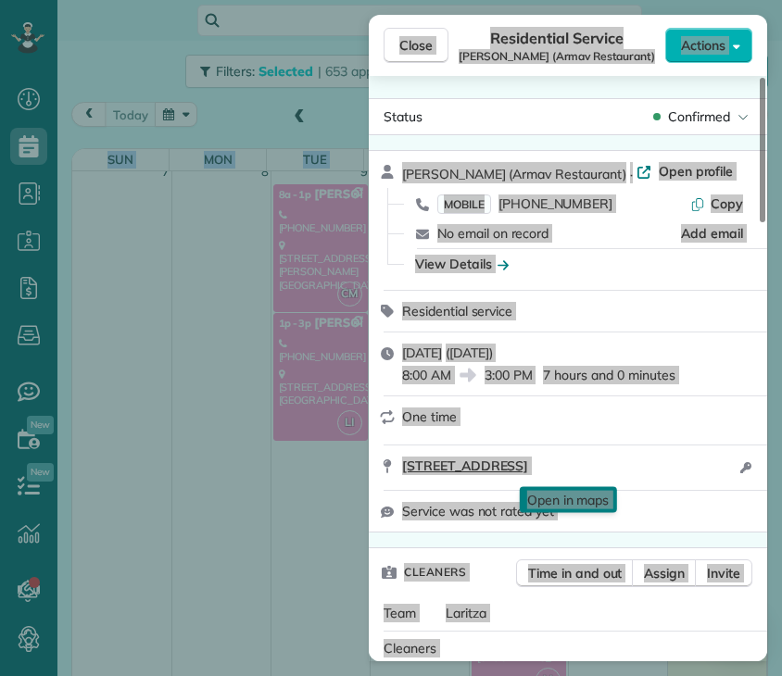
click at [528, 474] on span "[STREET_ADDRESS]" at bounding box center [465, 466] width 126 height 19
click at [429, 45] on span "Close" at bounding box center [415, 45] width 33 height 19
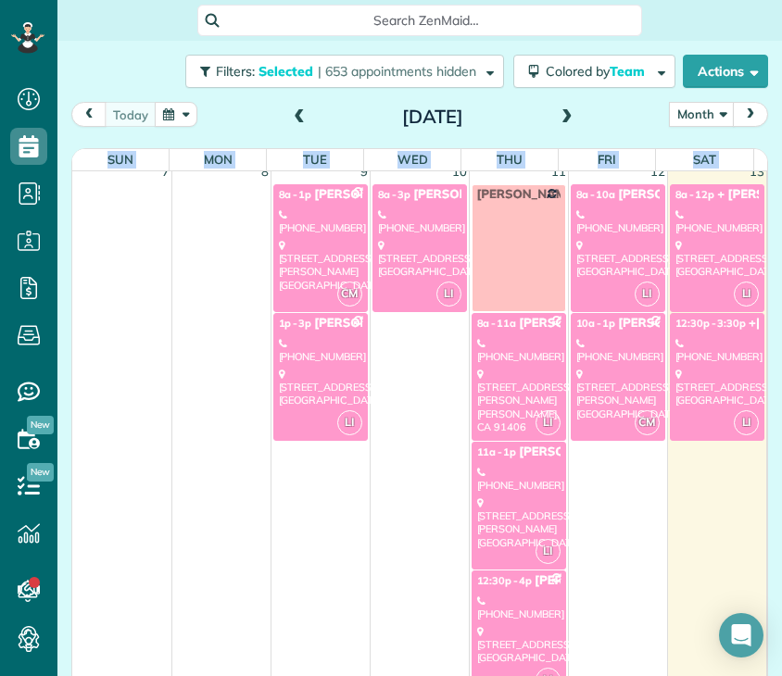
click at [497, 600] on div "[PHONE_NUMBER]" at bounding box center [518, 608] width 83 height 27
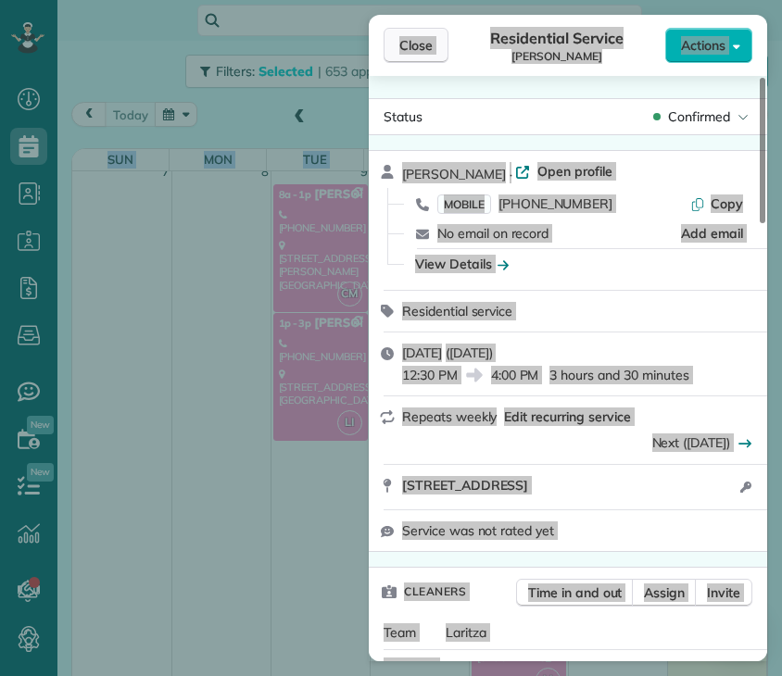
click at [418, 45] on span "Close" at bounding box center [415, 45] width 33 height 19
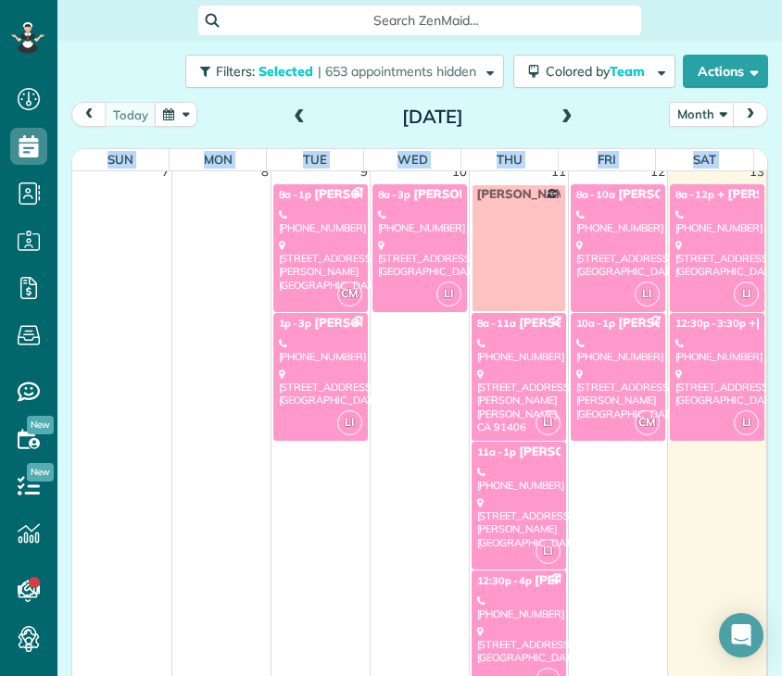
click at [589, 279] on div "[STREET_ADDRESS]" at bounding box center [617, 259] width 83 height 40
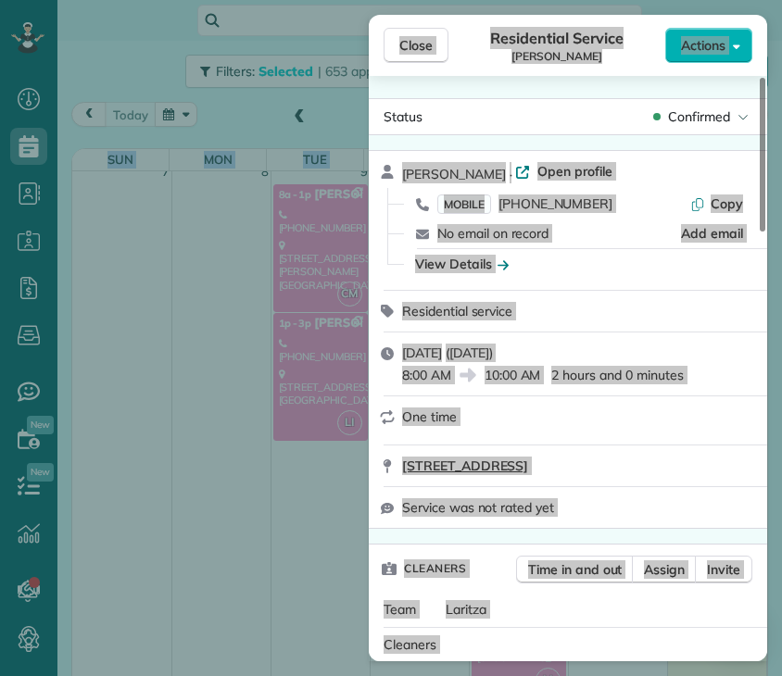
click at [528, 474] on span "[STREET_ADDRESS]" at bounding box center [465, 466] width 126 height 19
click at [419, 45] on span "Close" at bounding box center [415, 45] width 33 height 19
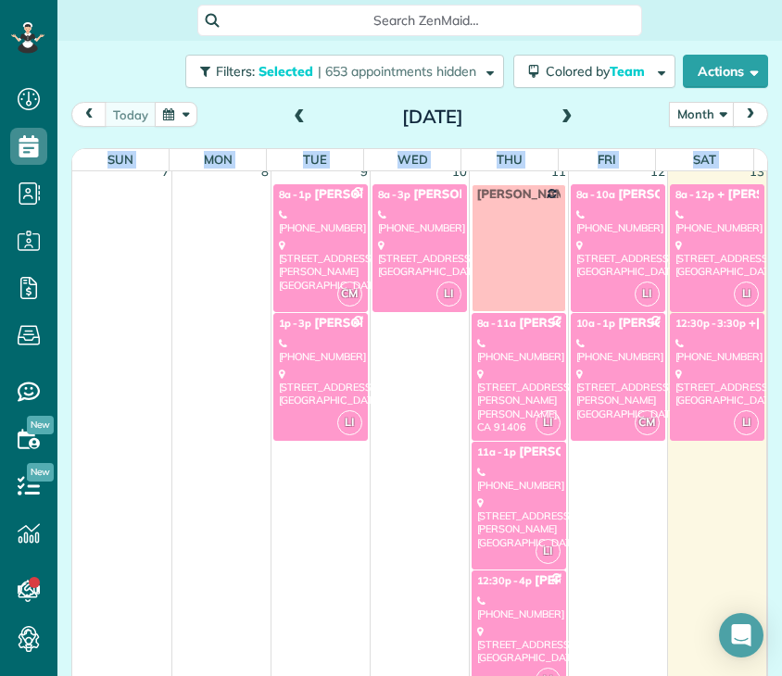
click at [688, 370] on div "[STREET_ADDRESS]" at bounding box center [717, 388] width 84 height 40
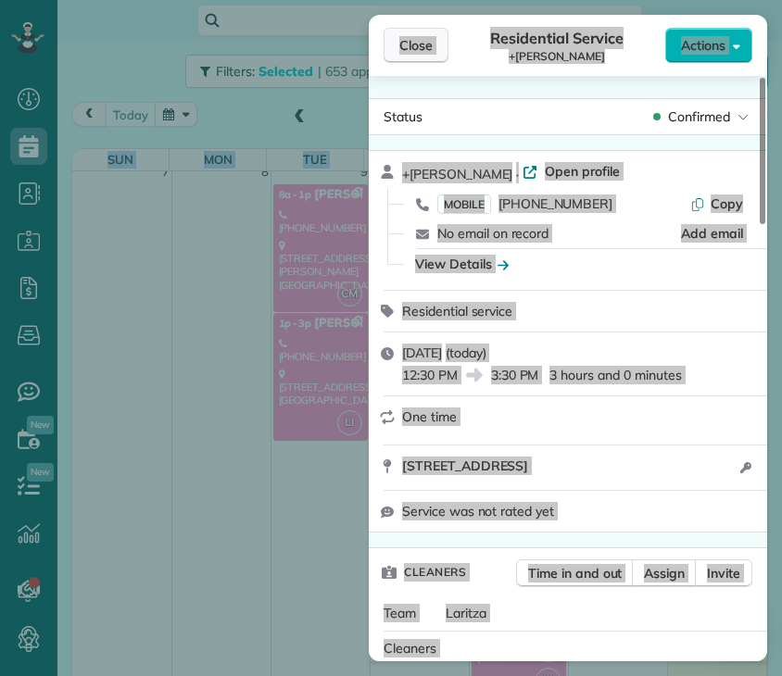
click at [411, 53] on span "Close" at bounding box center [415, 45] width 33 height 19
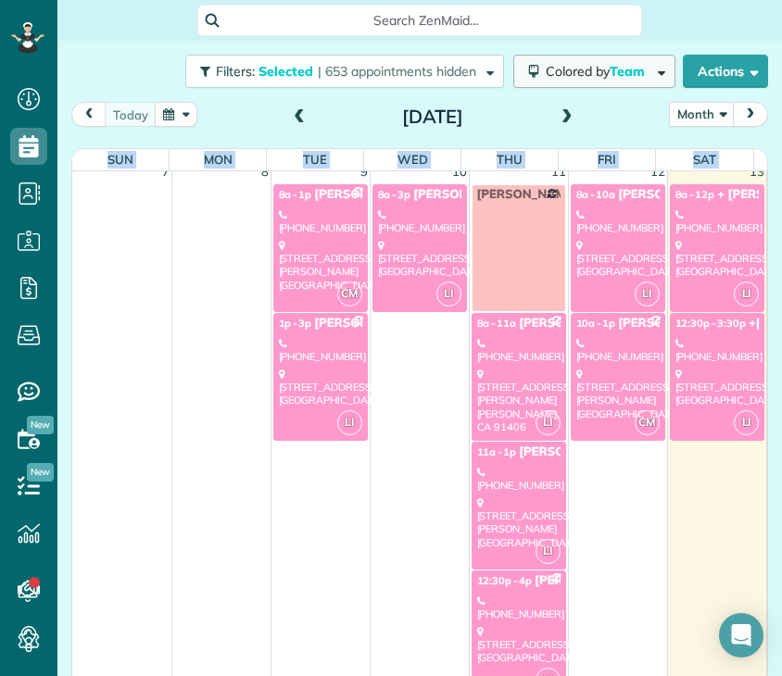
click at [571, 71] on span "Colored by Team" at bounding box center [599, 71] width 106 height 17
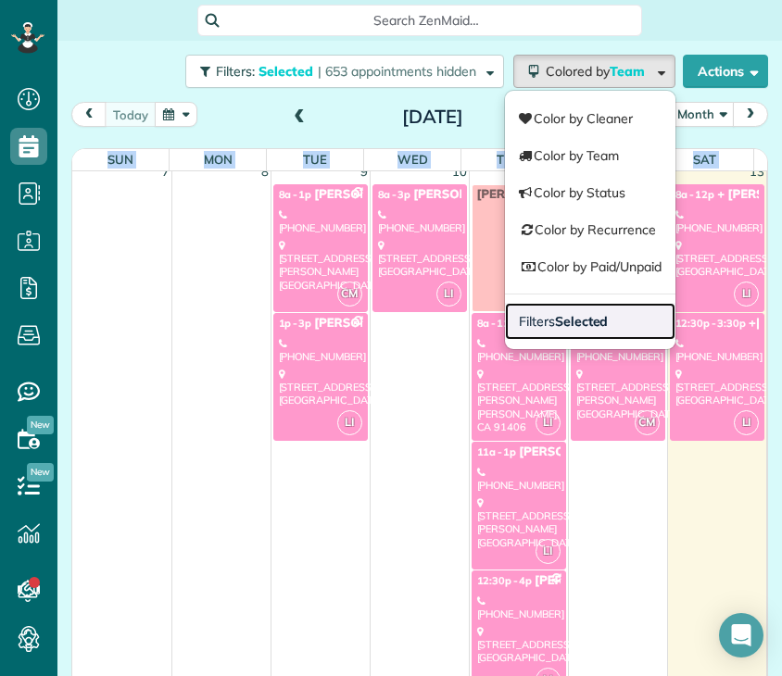
click at [575, 309] on link "Filters Selected" at bounding box center [590, 321] width 170 height 37
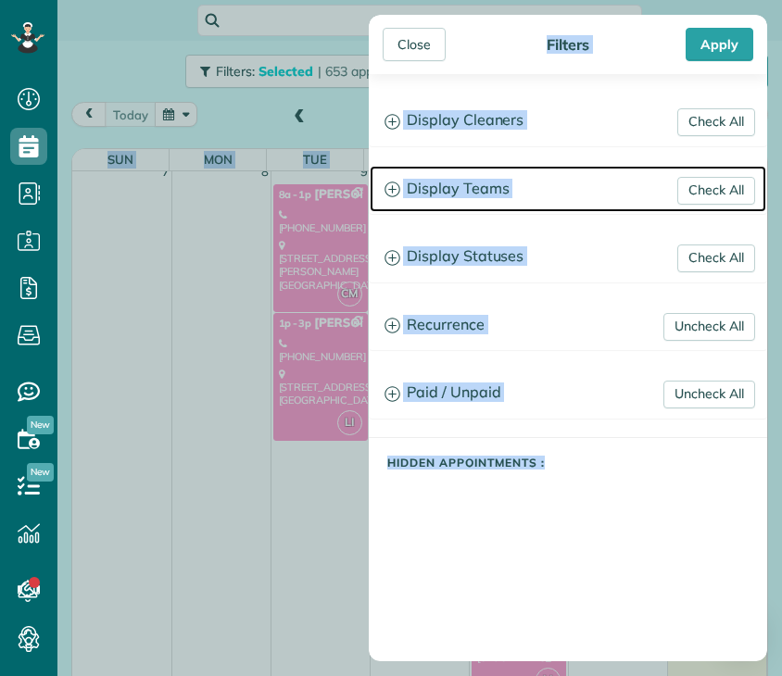
click at [467, 184] on h3 "Display Teams" at bounding box center [568, 189] width 397 height 47
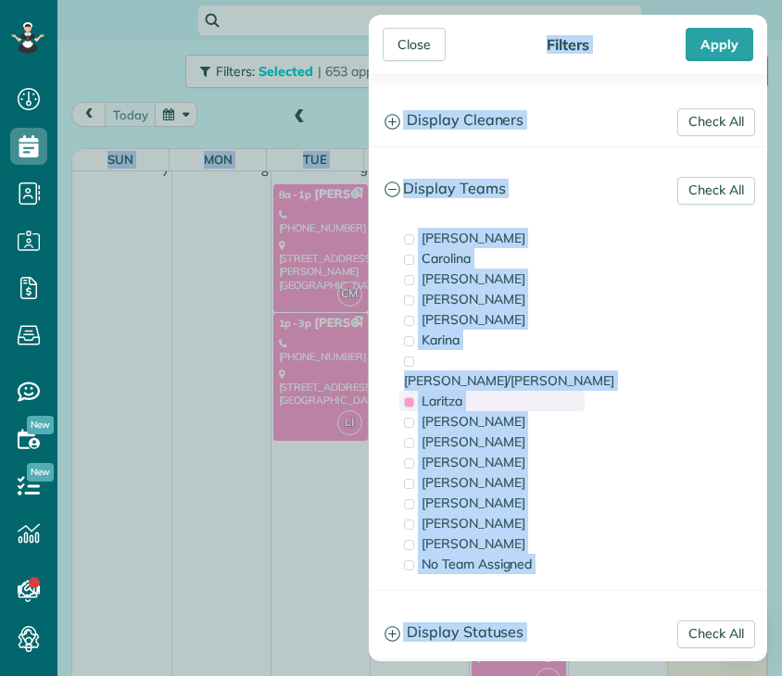
click at [450, 393] on span "Laritza" at bounding box center [442, 401] width 41 height 17
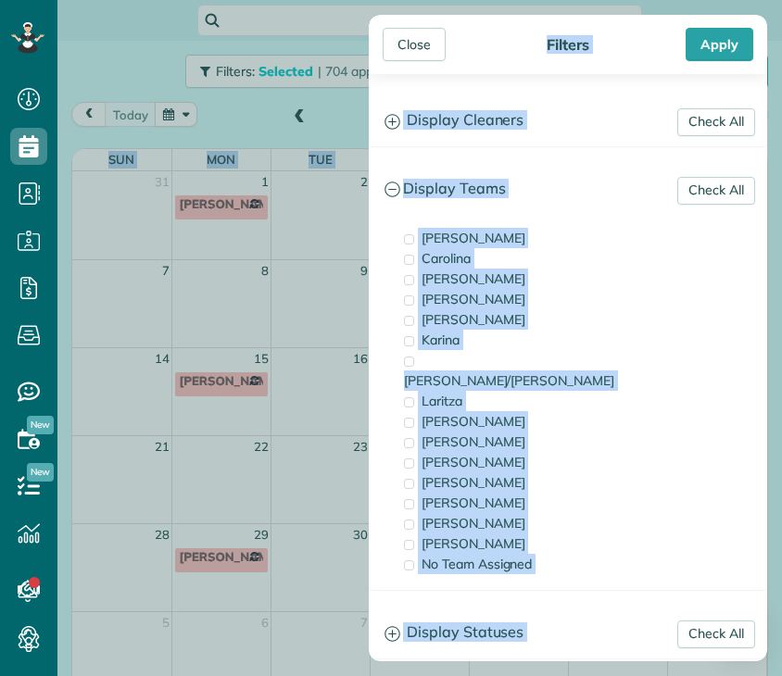
click at [448, 434] on span "[PERSON_NAME]" at bounding box center [474, 442] width 104 height 17
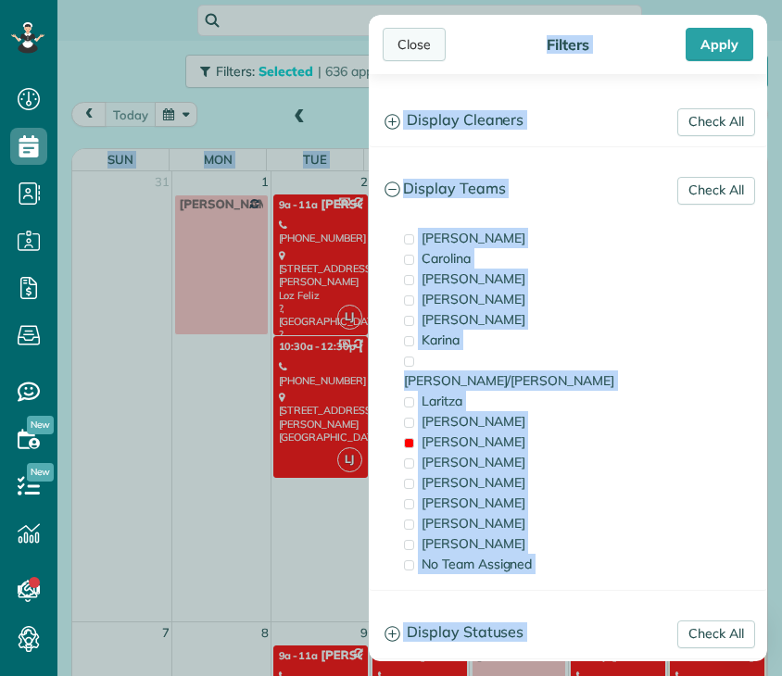
click at [404, 44] on div "Close" at bounding box center [414, 44] width 63 height 33
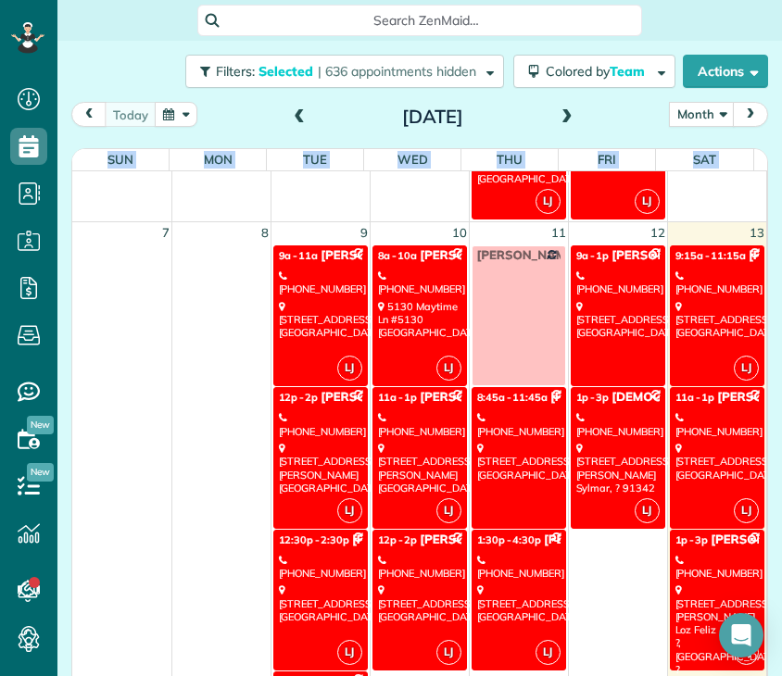
scroll to position [419, 0]
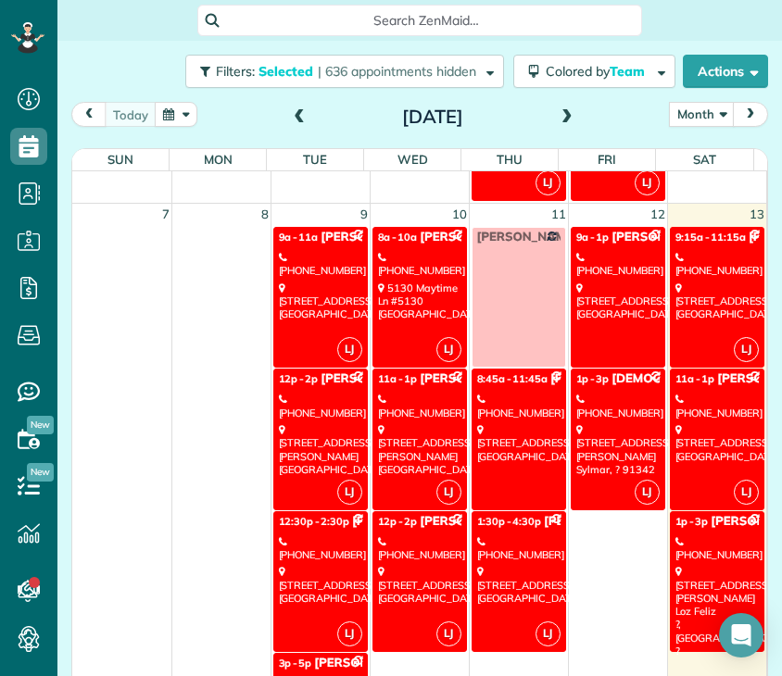
click at [676, 441] on div "[STREET_ADDRESS]" at bounding box center [717, 443] width 84 height 40
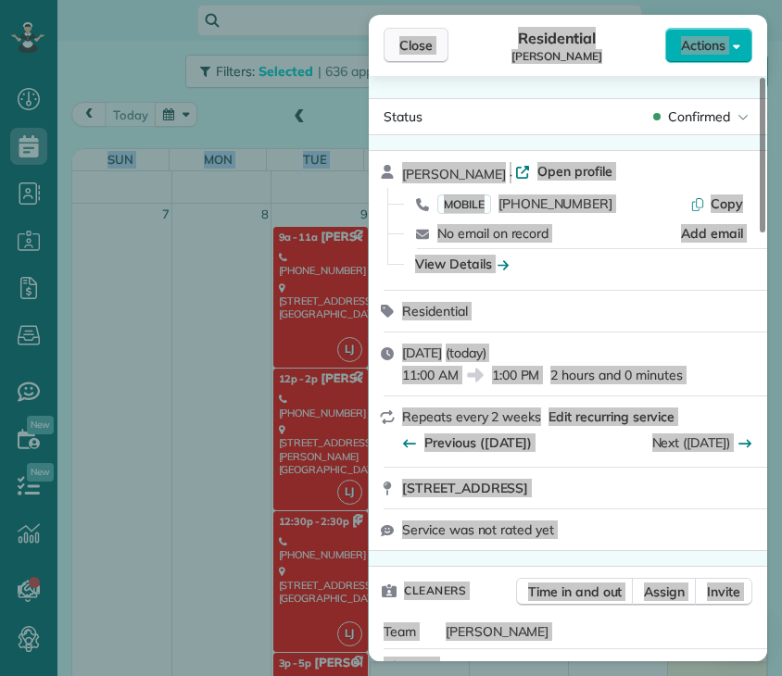
click at [396, 44] on button "Close" at bounding box center [416, 45] width 65 height 35
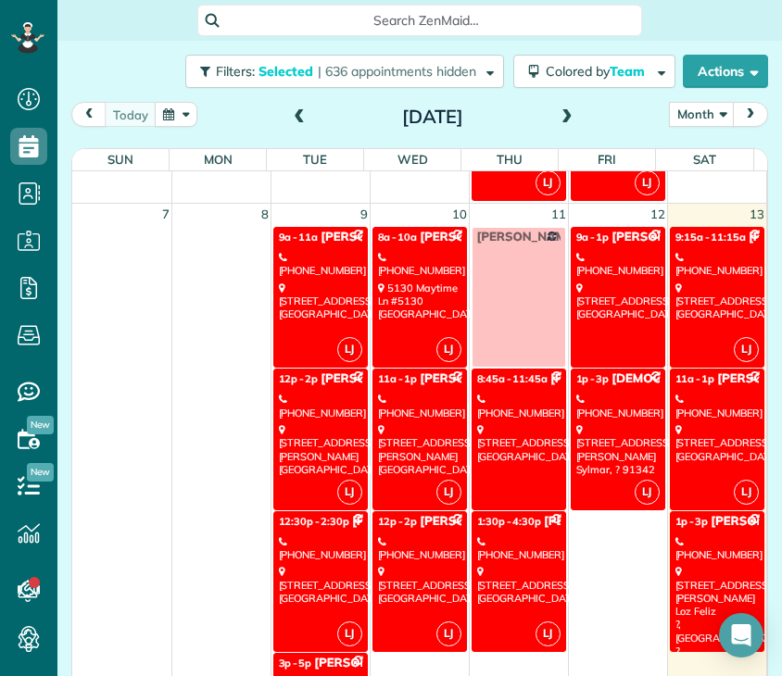
click at [714, 540] on div "[PHONE_NUMBER]" at bounding box center [717, 549] width 84 height 27
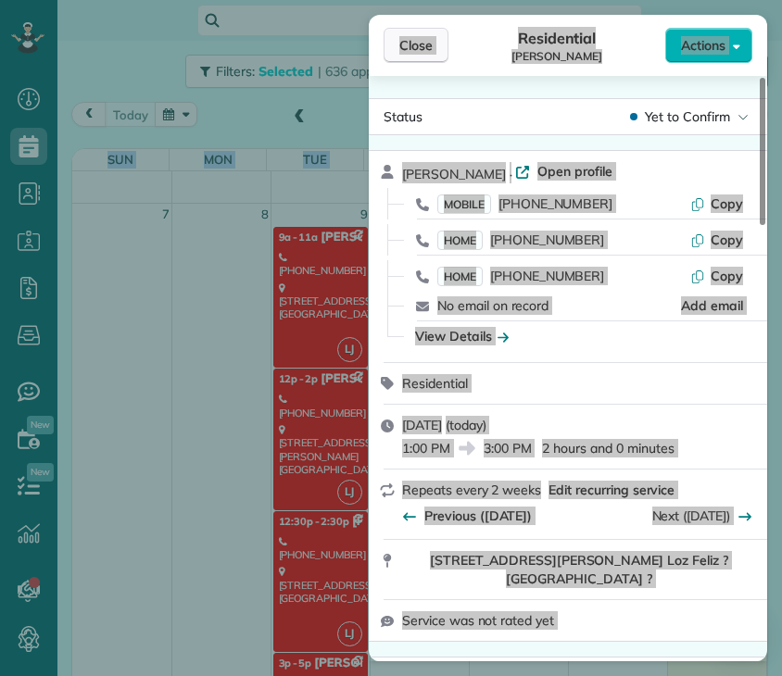
click at [406, 43] on span "Close" at bounding box center [415, 45] width 33 height 19
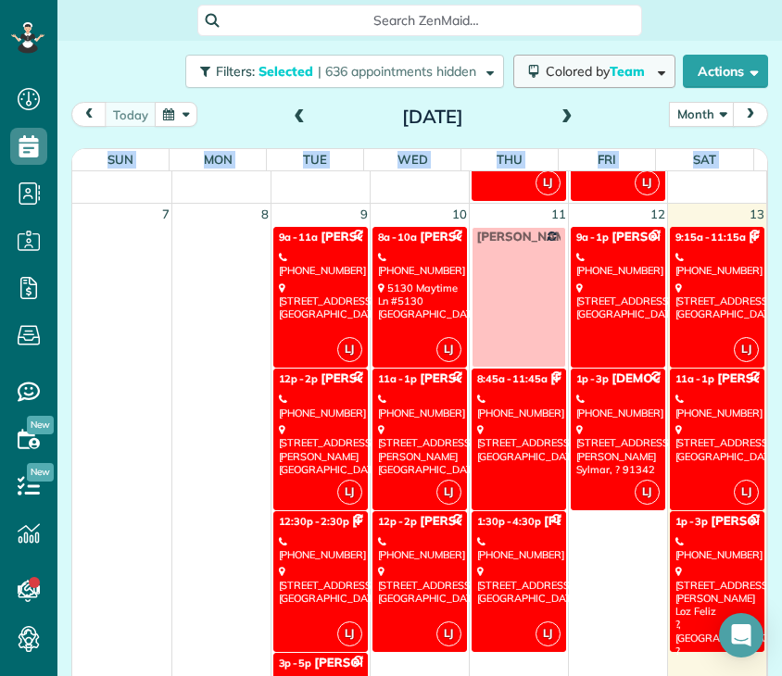
click at [584, 70] on span "Colored by Team" at bounding box center [599, 71] width 106 height 17
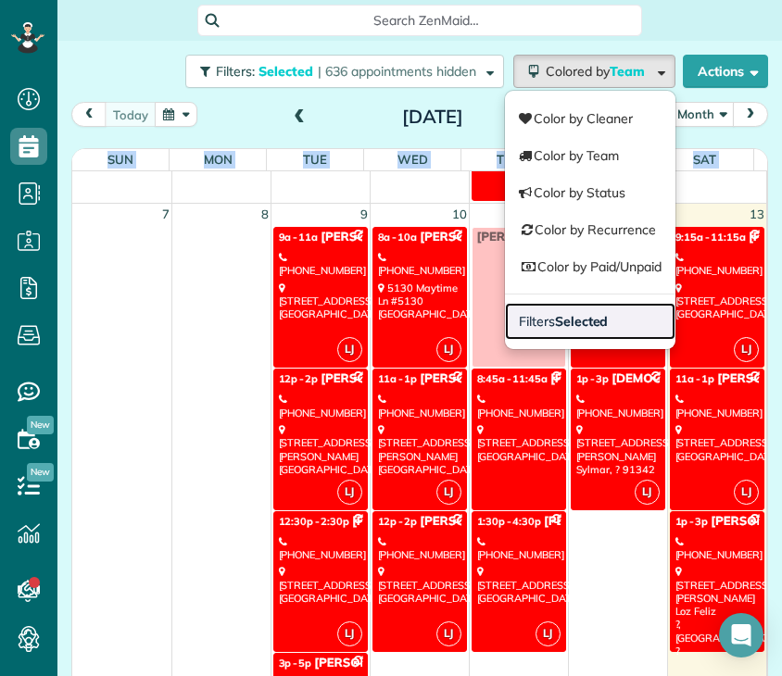
click at [583, 323] on strong "Selected" at bounding box center [582, 321] width 54 height 17
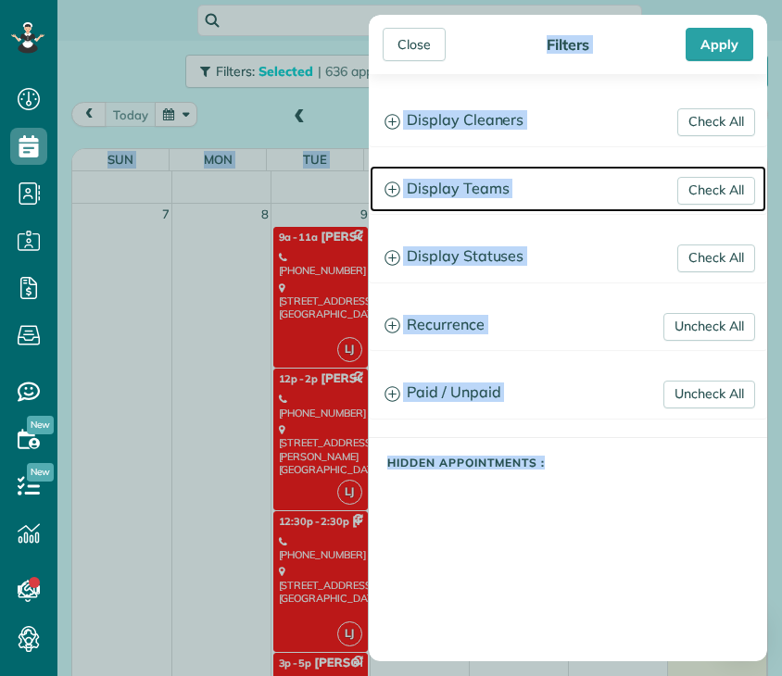
click at [451, 176] on h3 "Display Teams" at bounding box center [568, 189] width 397 height 47
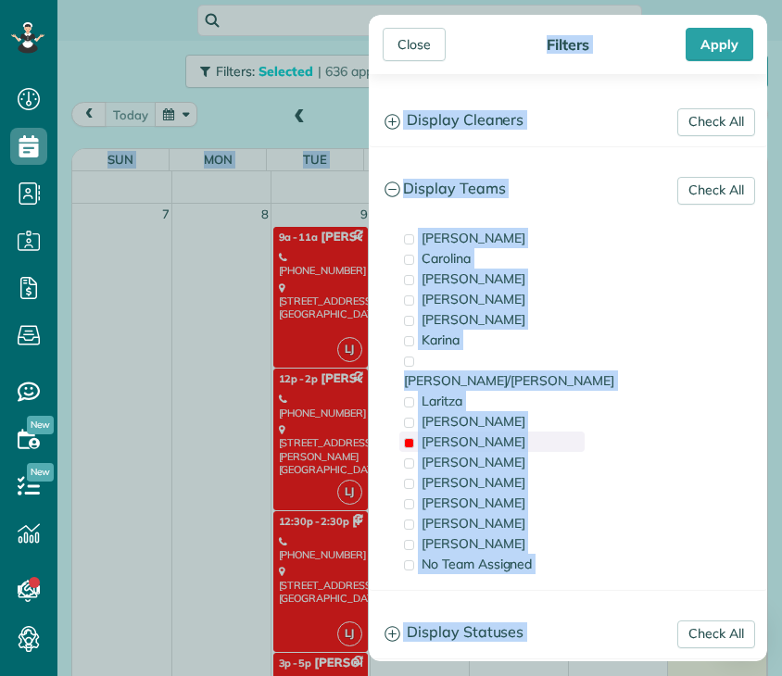
click at [422, 434] on span "[PERSON_NAME]" at bounding box center [474, 442] width 104 height 17
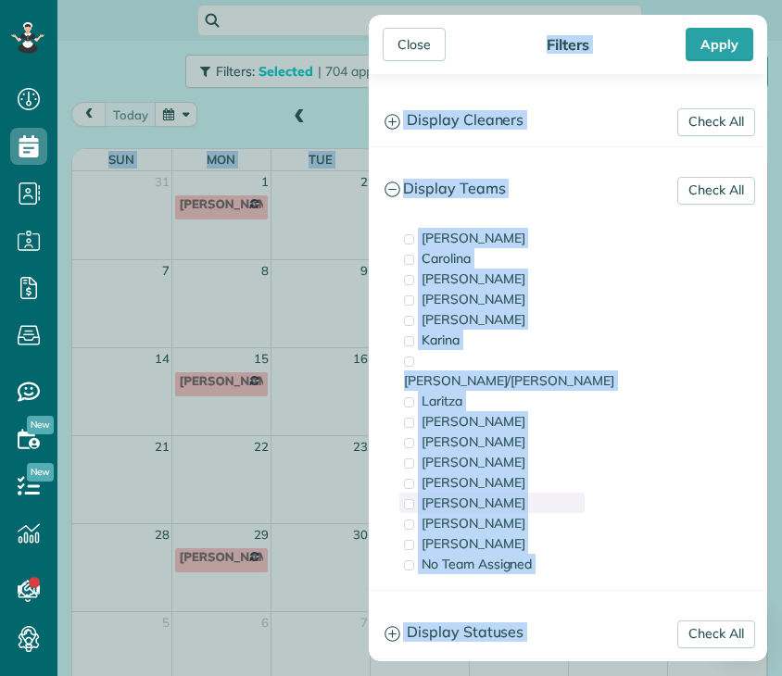
click at [436, 495] on span "[PERSON_NAME]" at bounding box center [474, 503] width 104 height 17
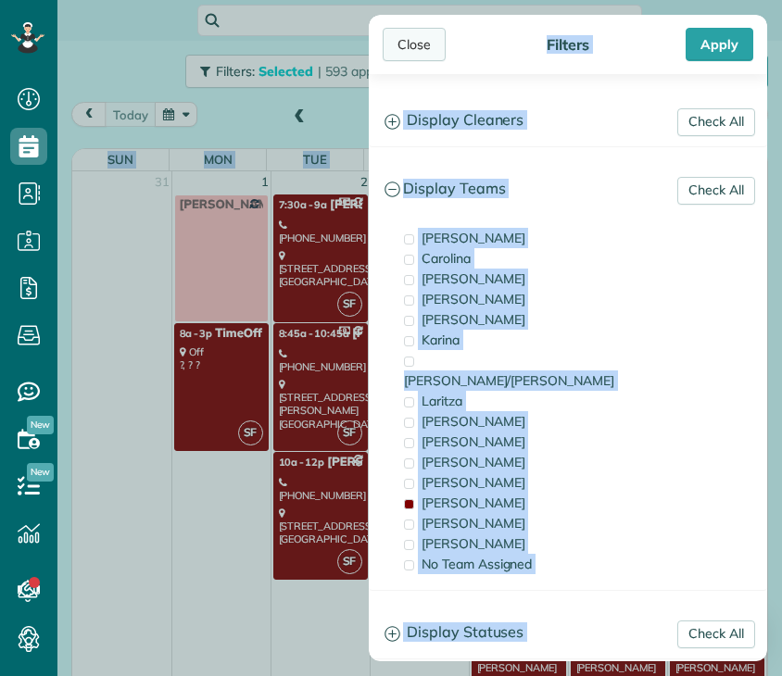
click at [401, 34] on div "Close" at bounding box center [414, 44] width 63 height 33
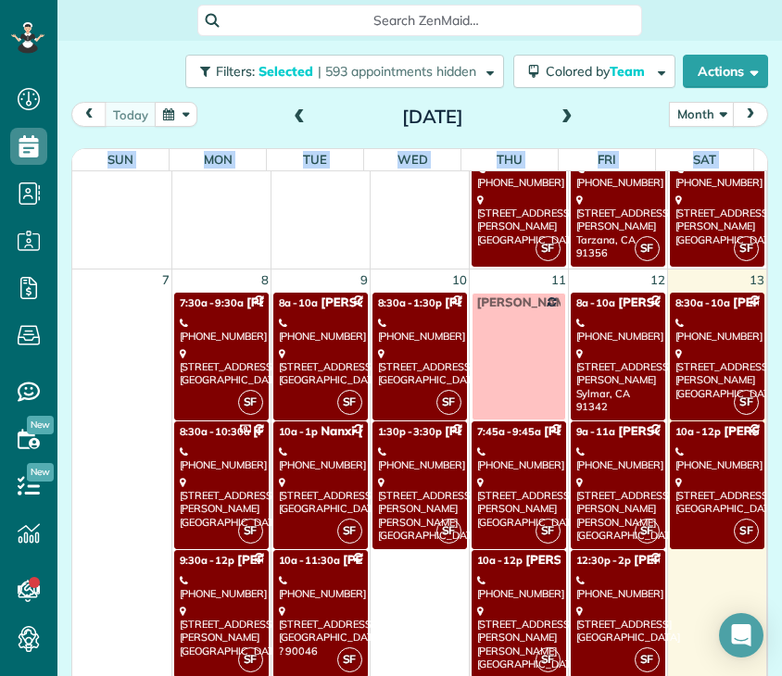
scroll to position [502, 0]
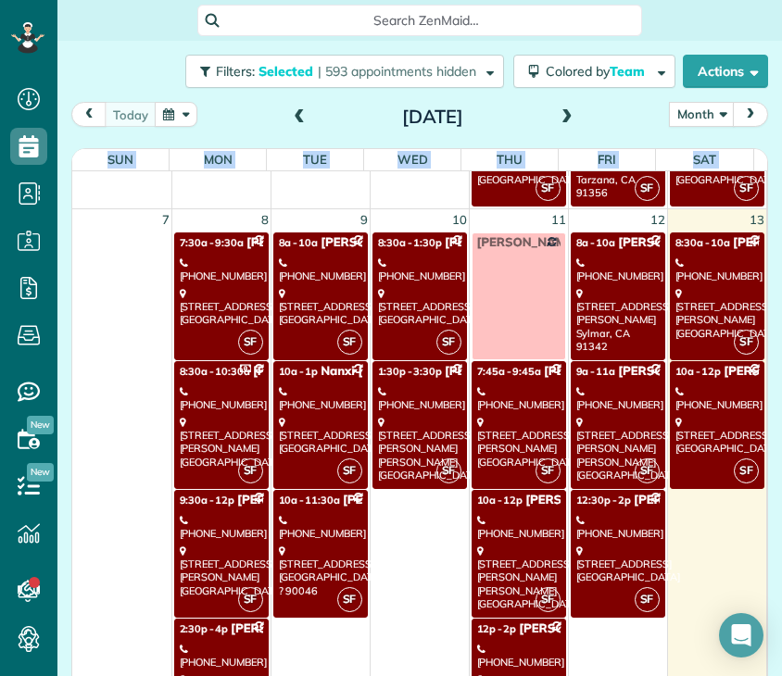
click at [207, 646] on div "[PHONE_NUMBER]" at bounding box center [221, 656] width 83 height 27
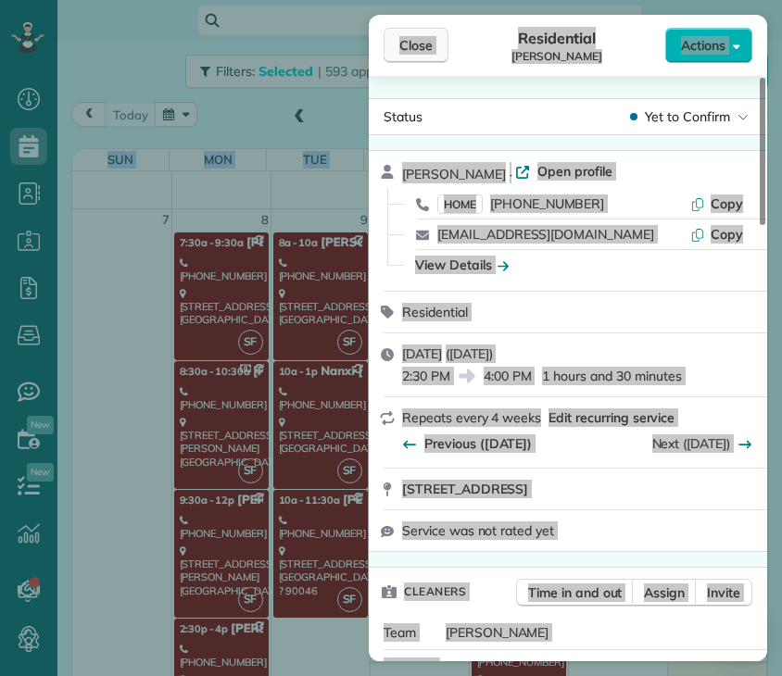
click at [426, 48] on span "Close" at bounding box center [415, 45] width 33 height 19
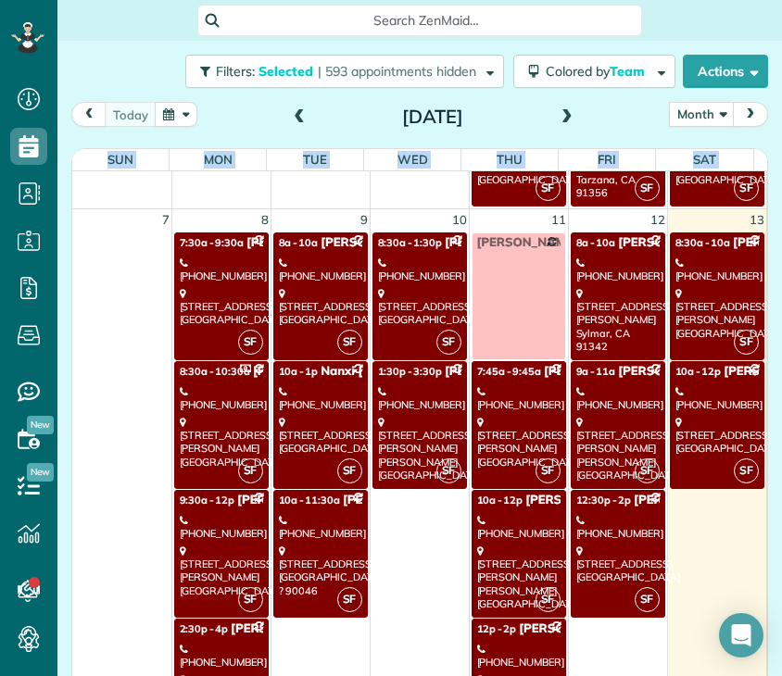
click at [508, 551] on div "[STREET_ADDRESS][PERSON_NAME][PERSON_NAME]" at bounding box center [518, 578] width 83 height 66
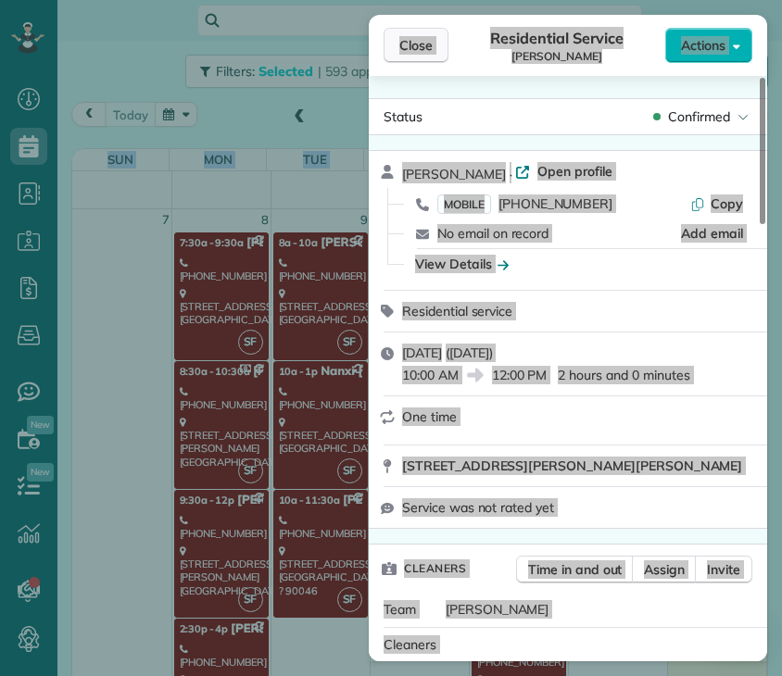
click at [430, 44] on span "Close" at bounding box center [415, 45] width 33 height 19
